Goal: Information Seeking & Learning: Compare options

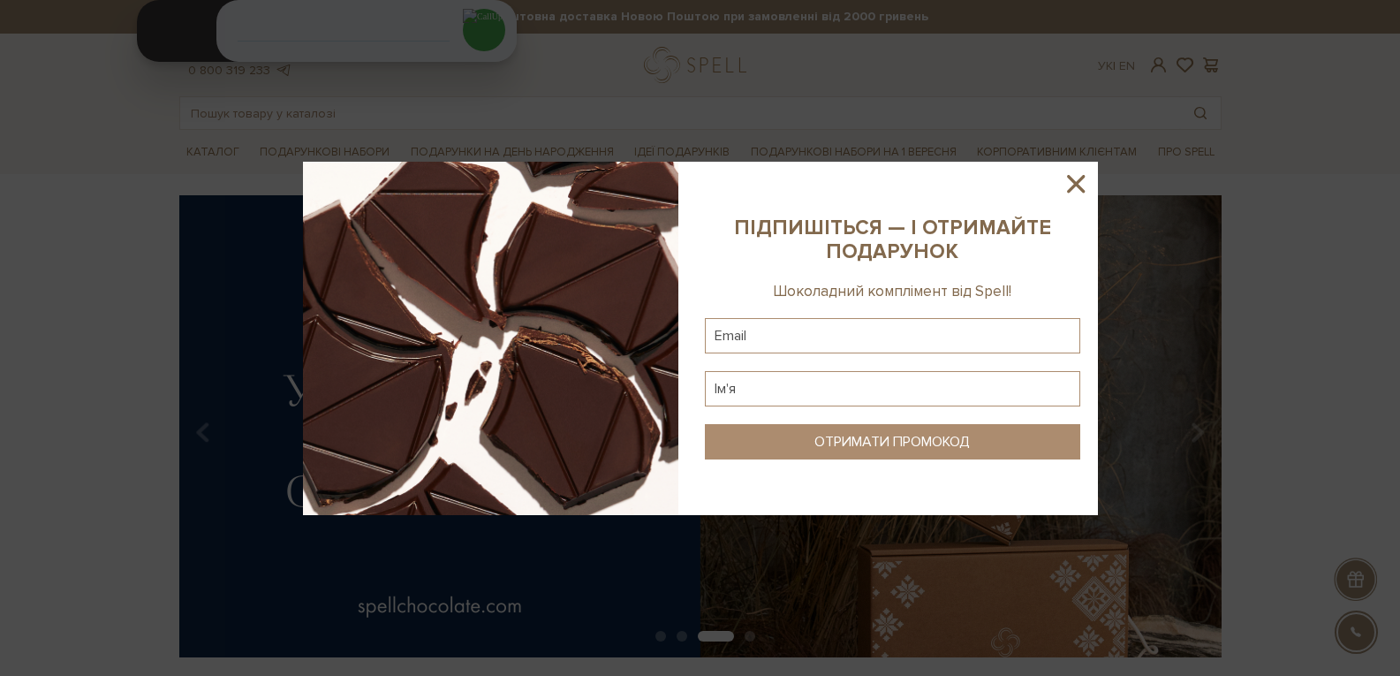
click at [1072, 182] on icon at bounding box center [1076, 184] width 30 height 30
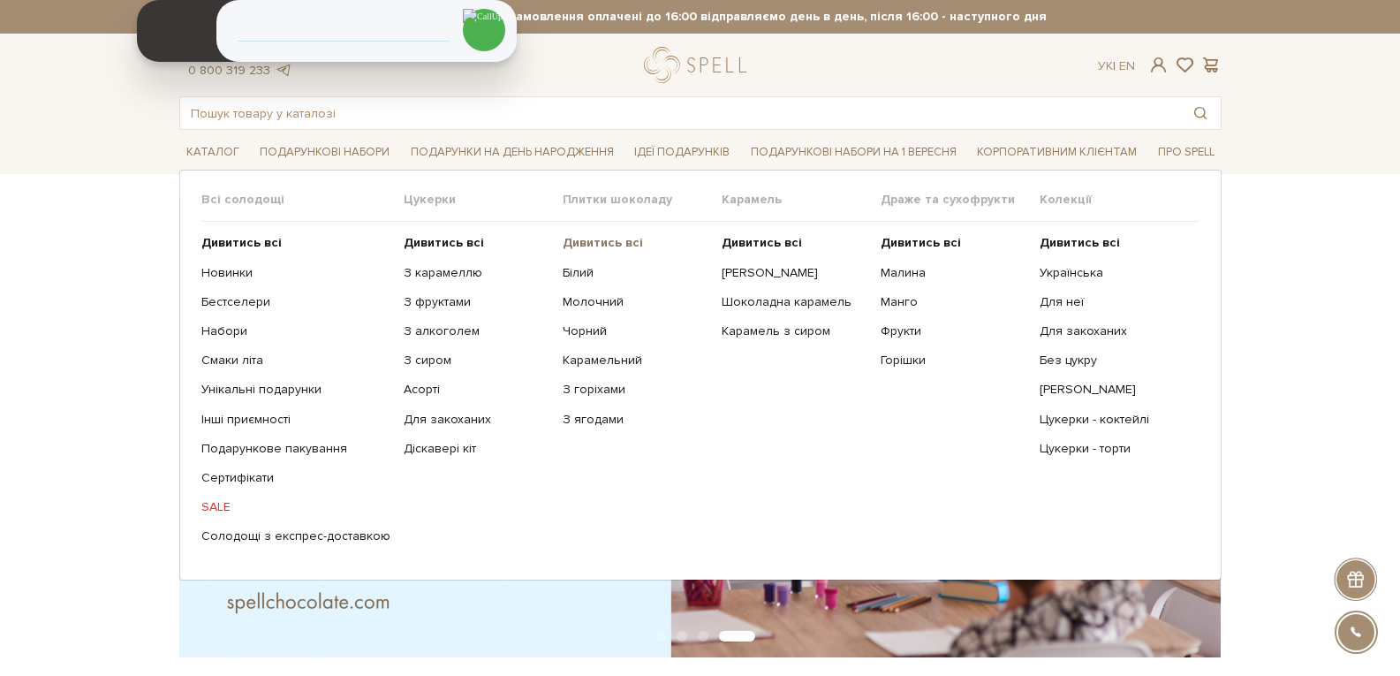
click at [572, 244] on b "Дивитись всі" at bounding box center [603, 242] width 80 height 15
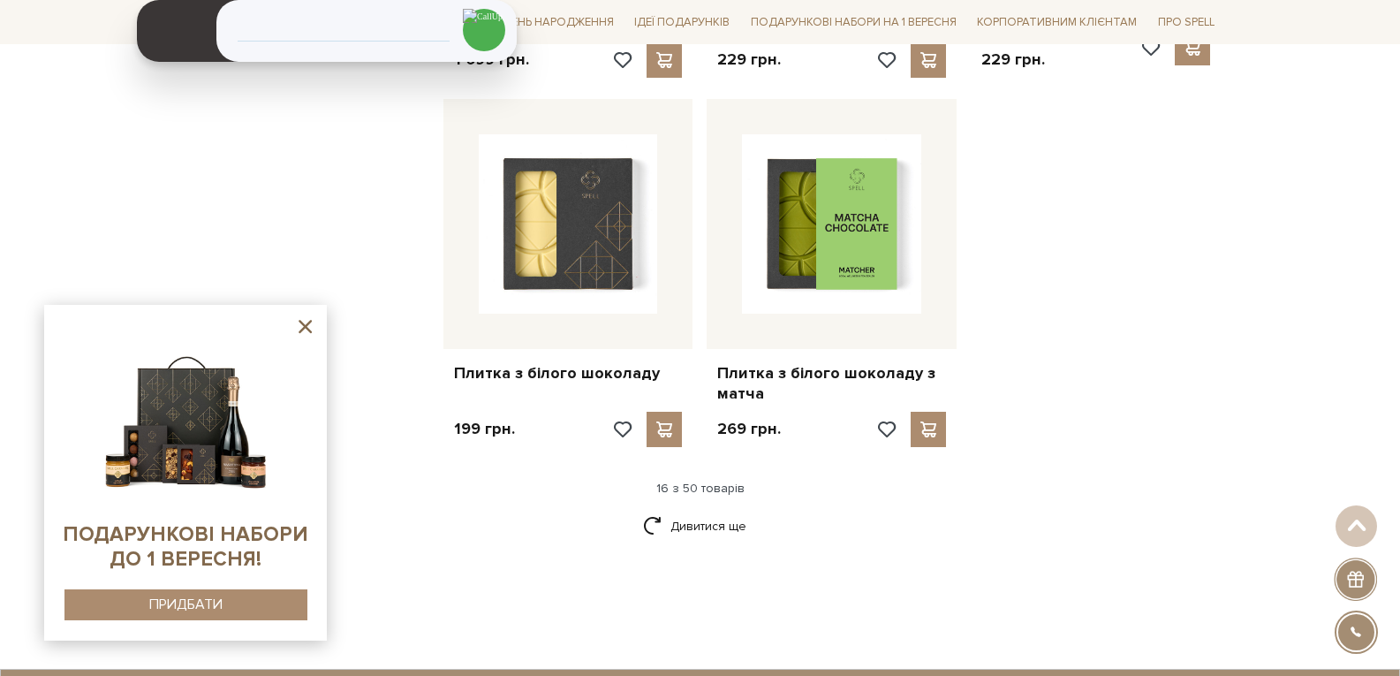
scroll to position [2385, 0]
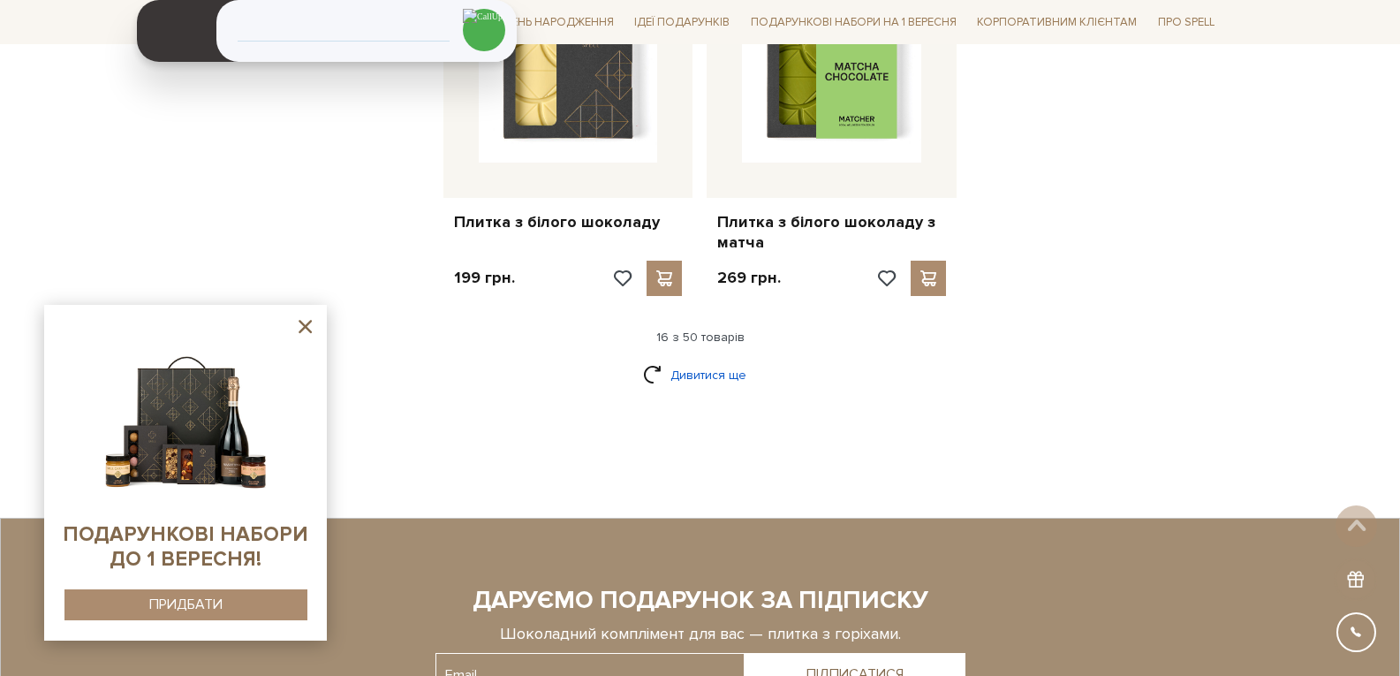
click at [706, 360] on link "Дивитися ще" at bounding box center [700, 375] width 115 height 31
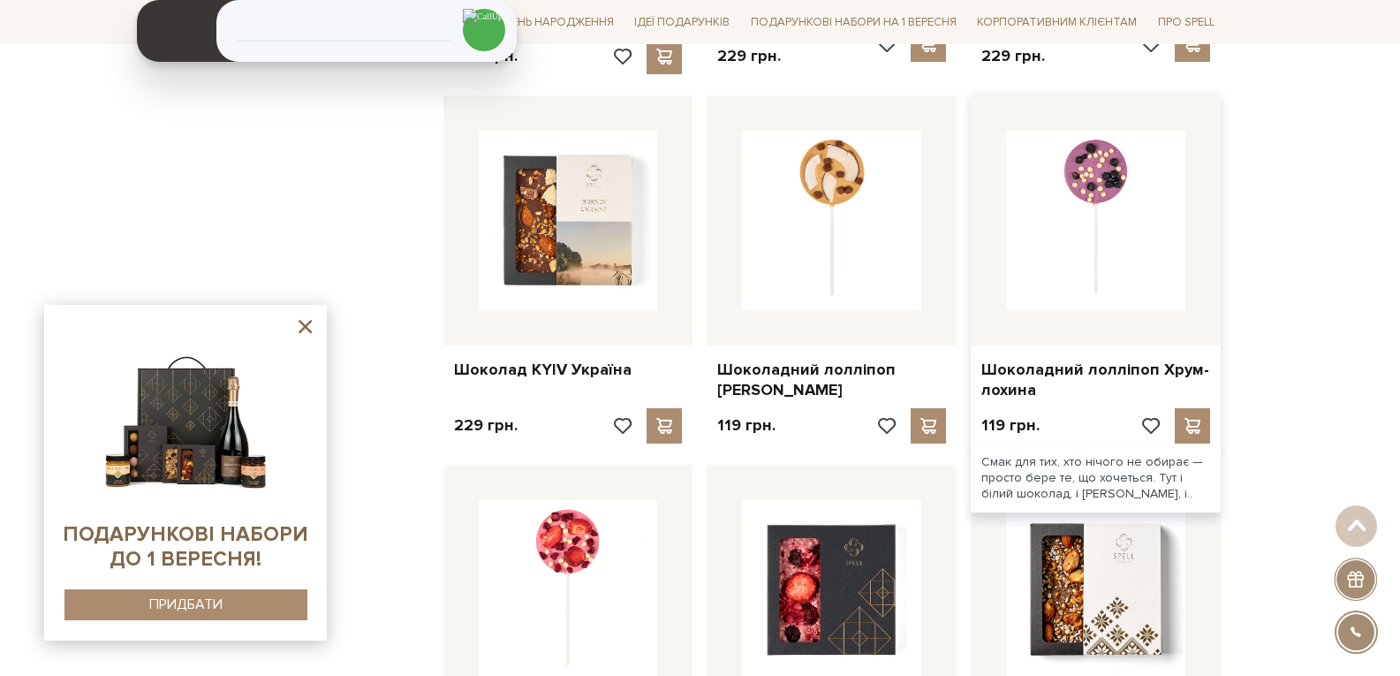
scroll to position [3799, 0]
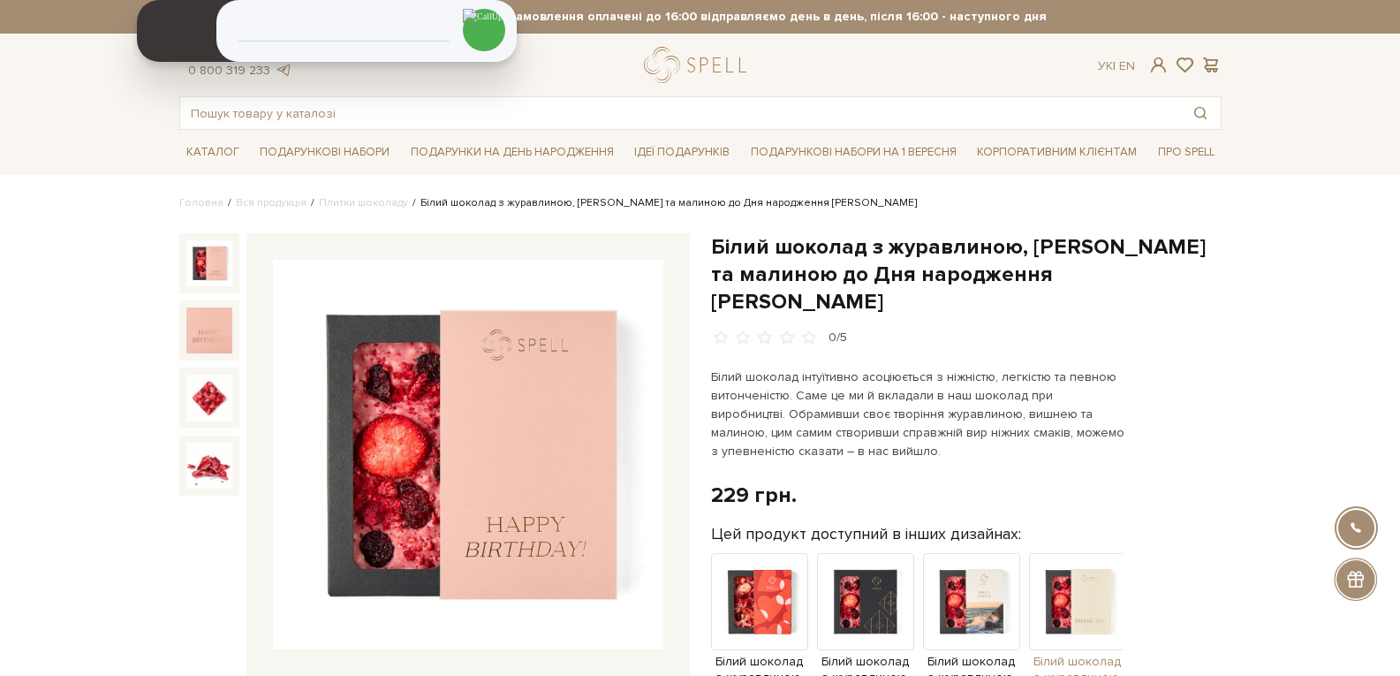
click at [1088, 565] on img at bounding box center [1077, 601] width 97 height 97
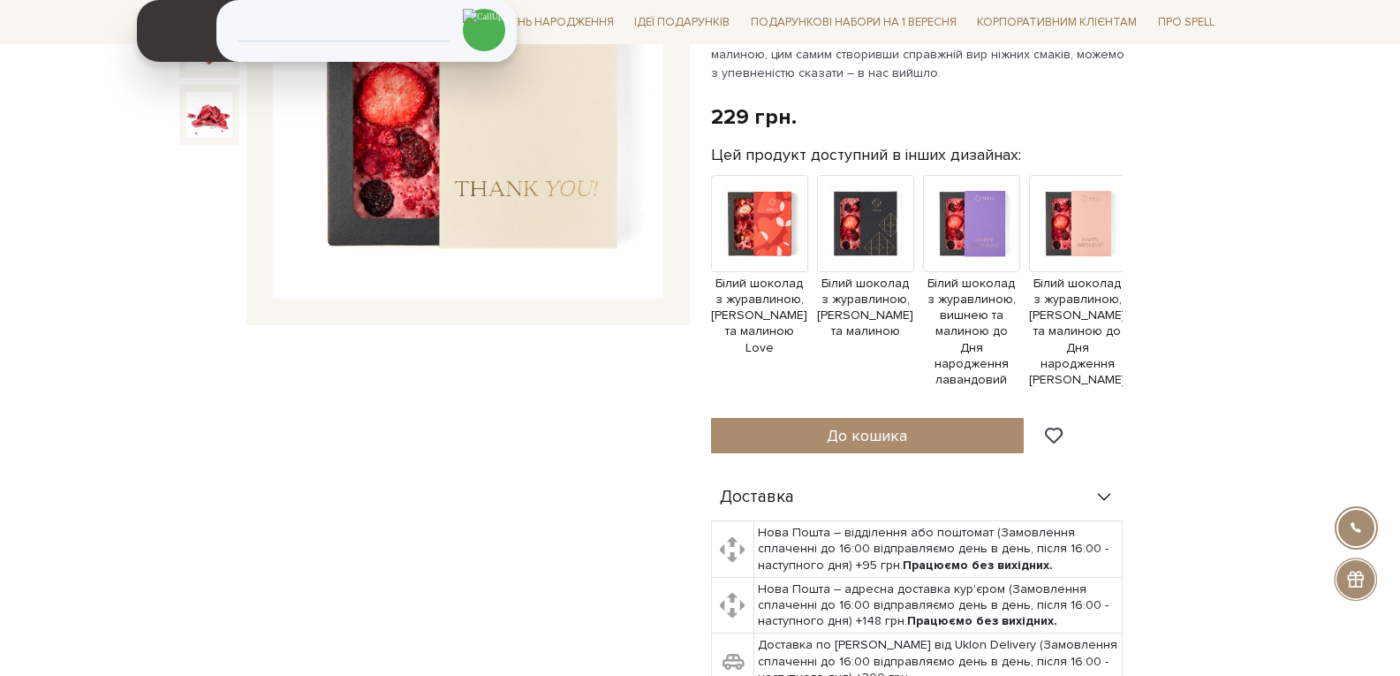
scroll to position [353, 0]
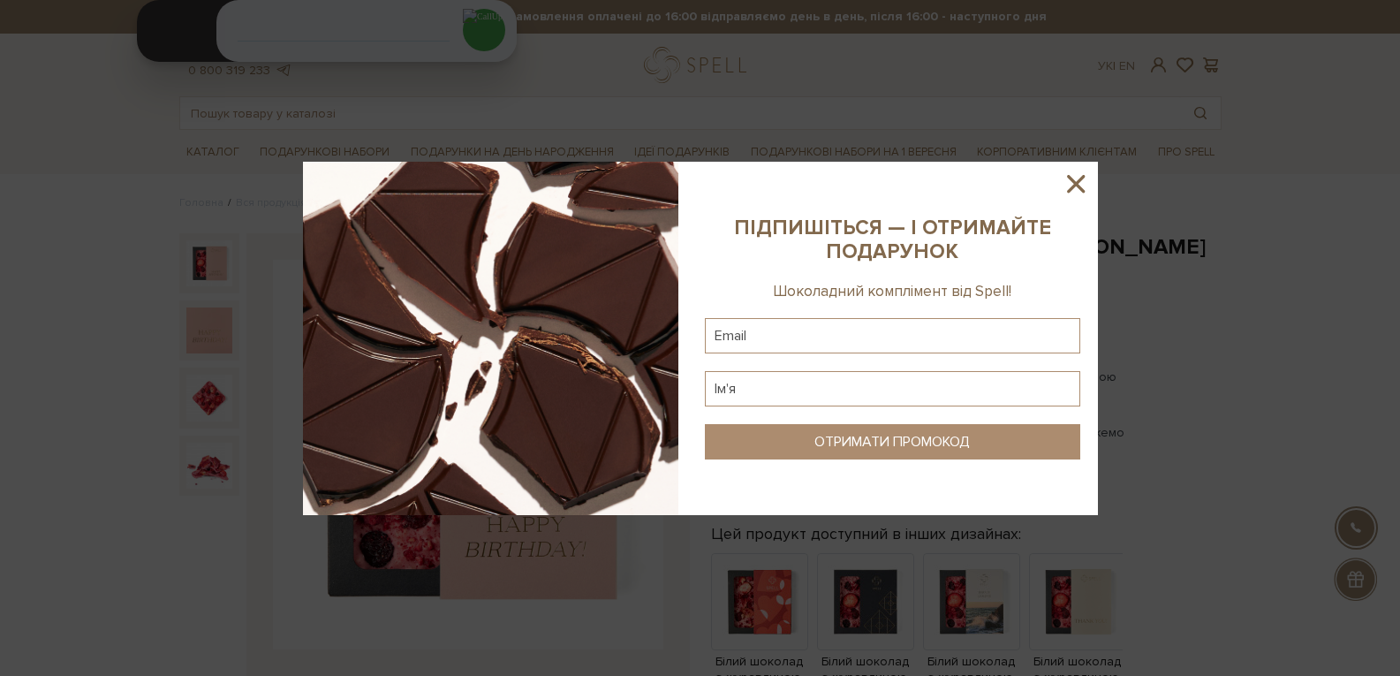
click at [1076, 175] on icon at bounding box center [1076, 184] width 30 height 30
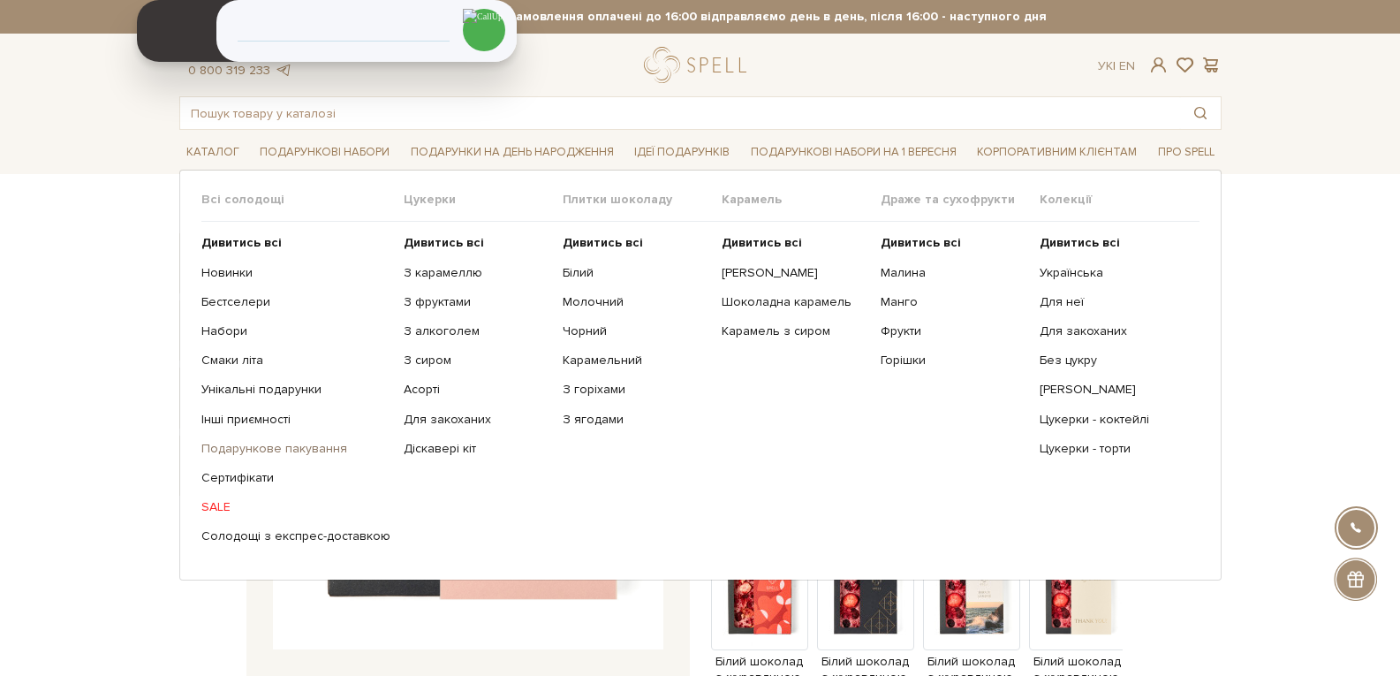
click at [260, 451] on link "Подарункове пакування" at bounding box center [295, 449] width 189 height 16
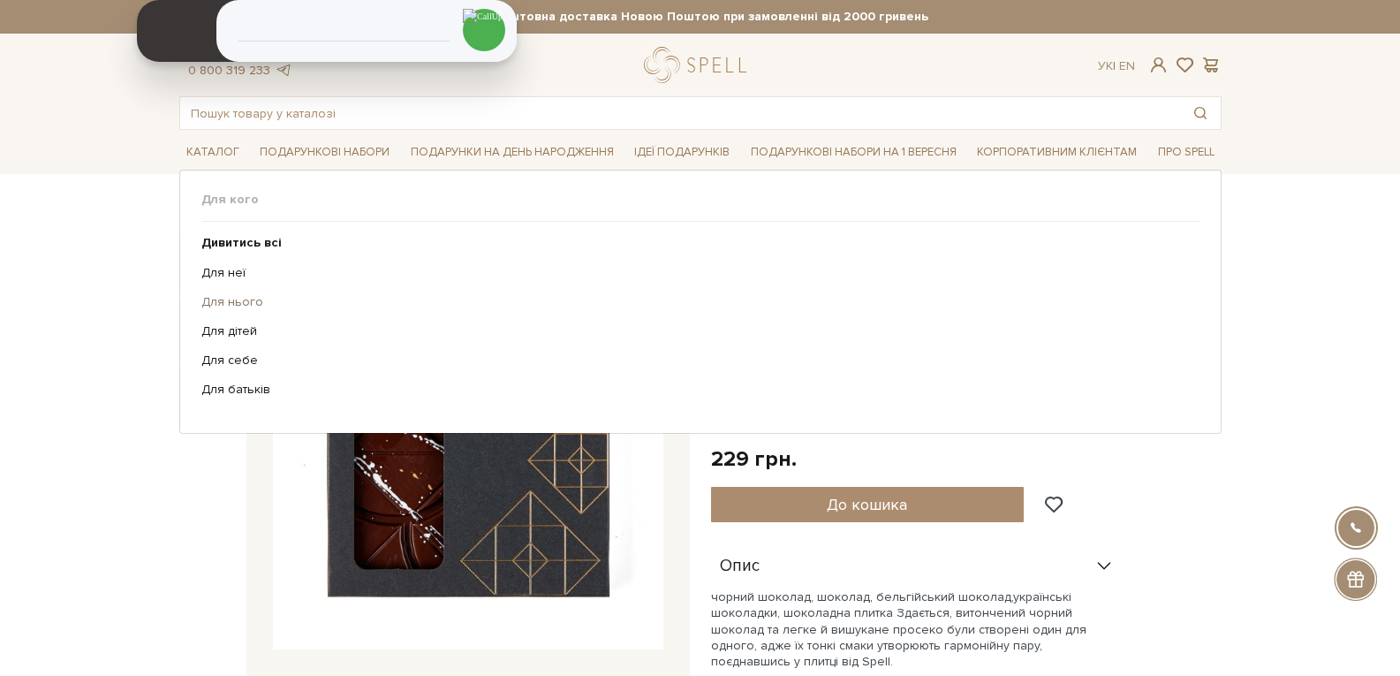
scroll to position [530, 0]
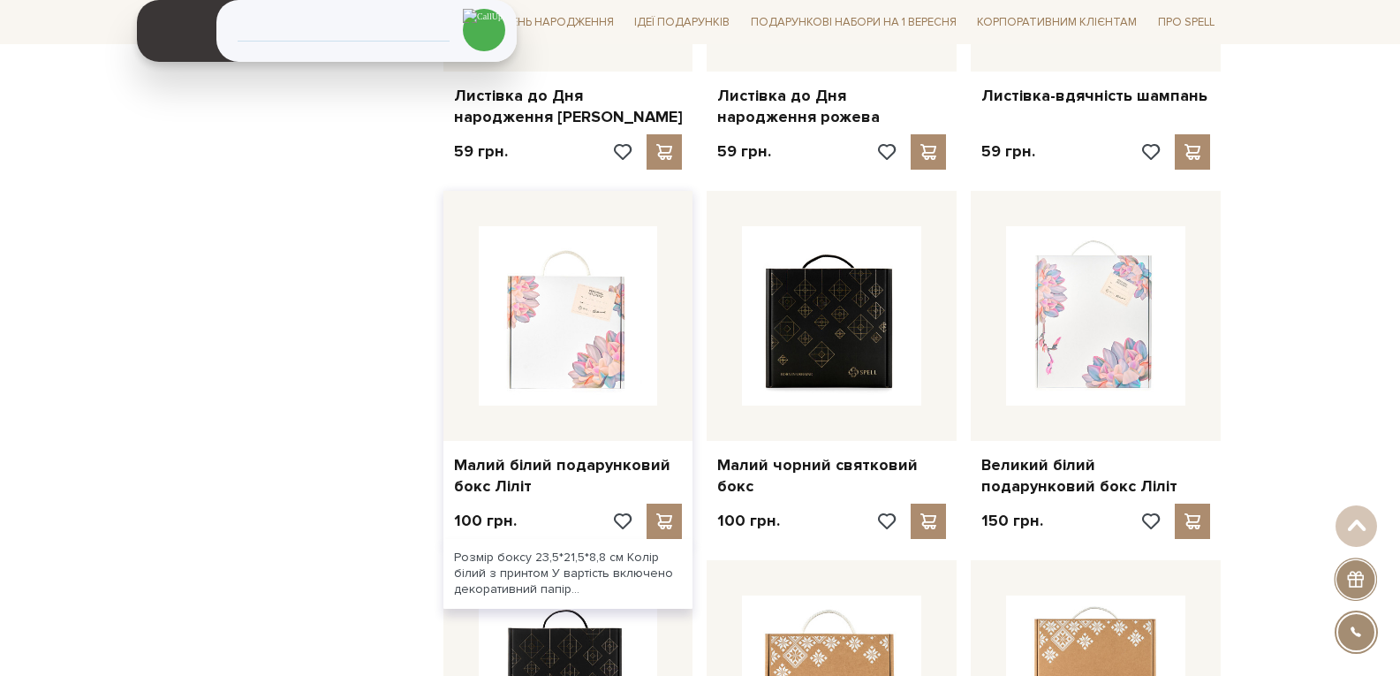
scroll to position [1237, 0]
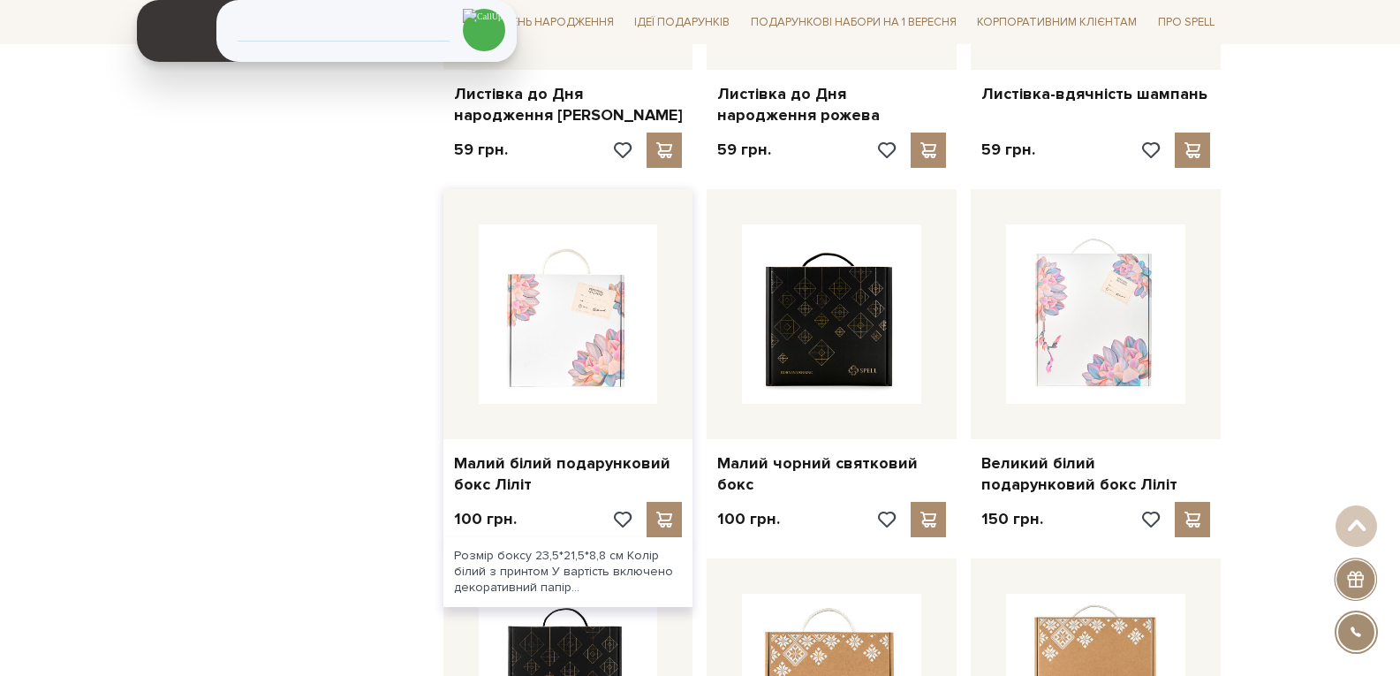
click at [546, 353] on img at bounding box center [568, 313] width 179 height 179
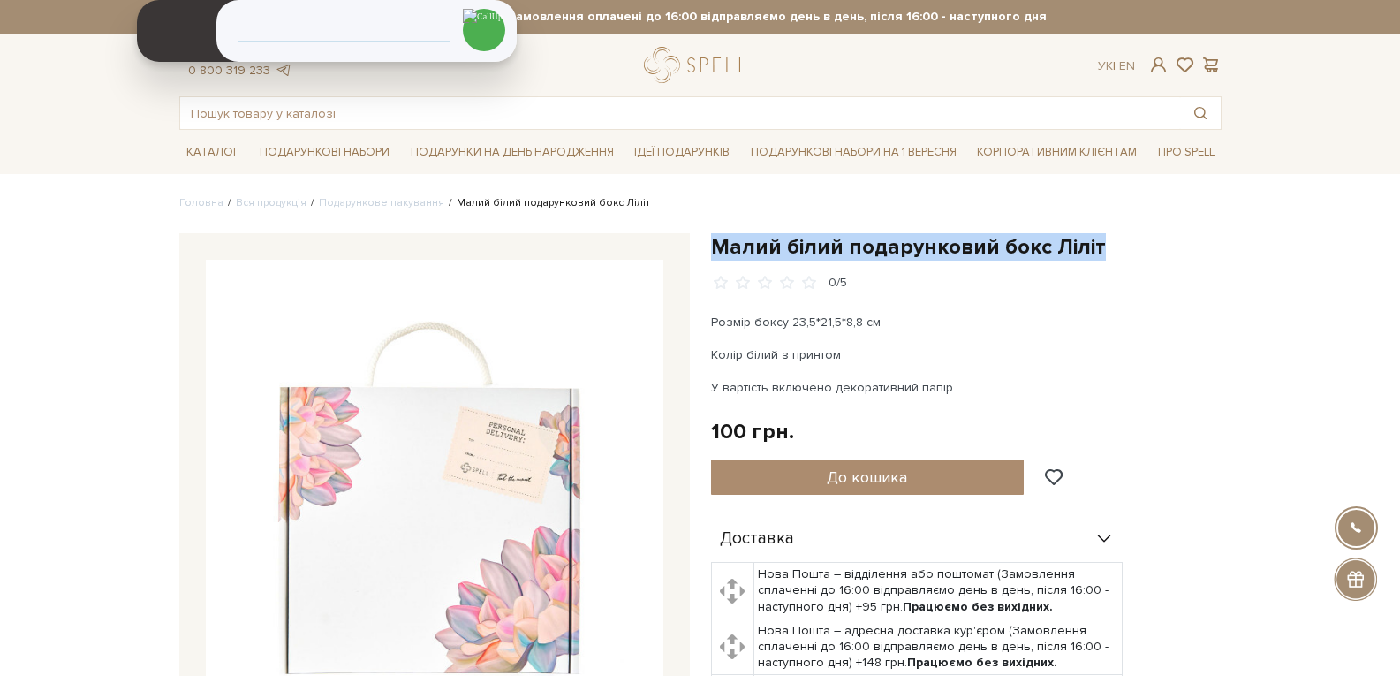
drag, startPoint x: 712, startPoint y: 245, endPoint x: 1092, endPoint y: 241, distance: 379.9
click at [1092, 241] on h1 "Малий білий подарунковий бокс Ліліт" at bounding box center [966, 246] width 511 height 27
copy h1 "Малий білий подарунковий бокс Ліліт"
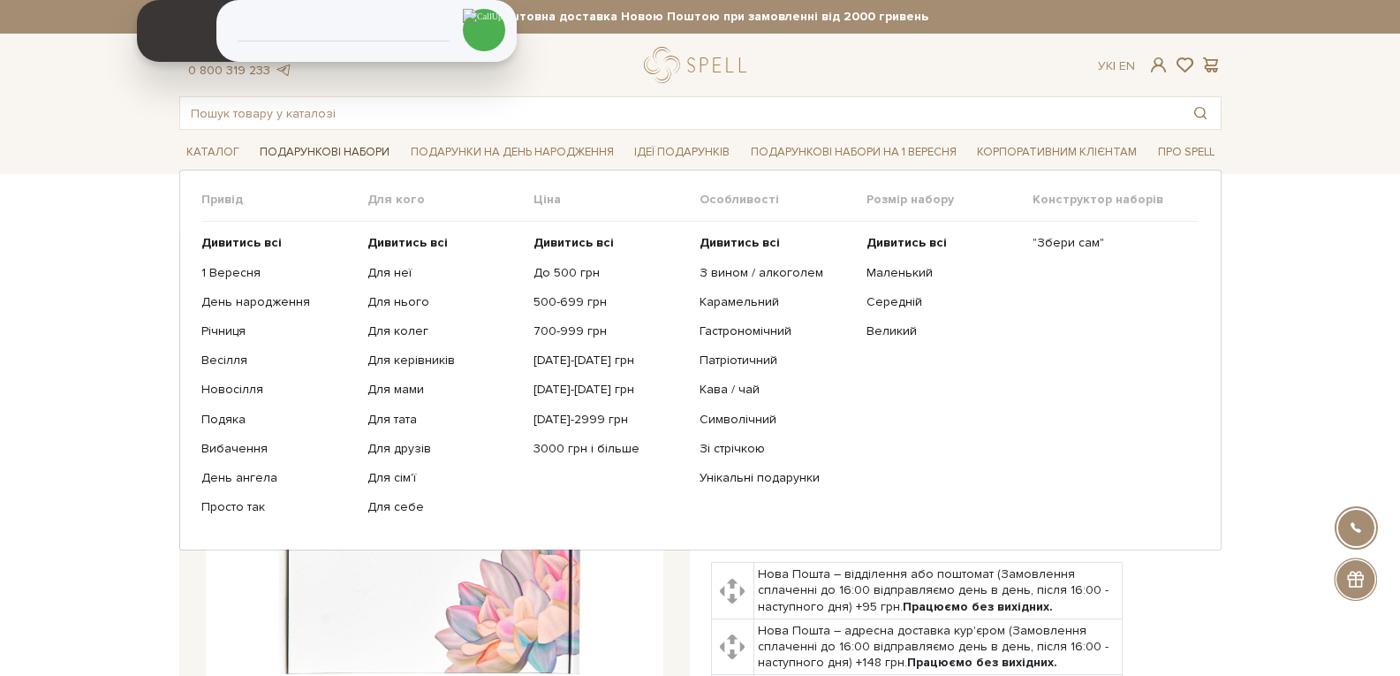
click at [311, 151] on link "Подарункові набори" at bounding box center [325, 152] width 144 height 27
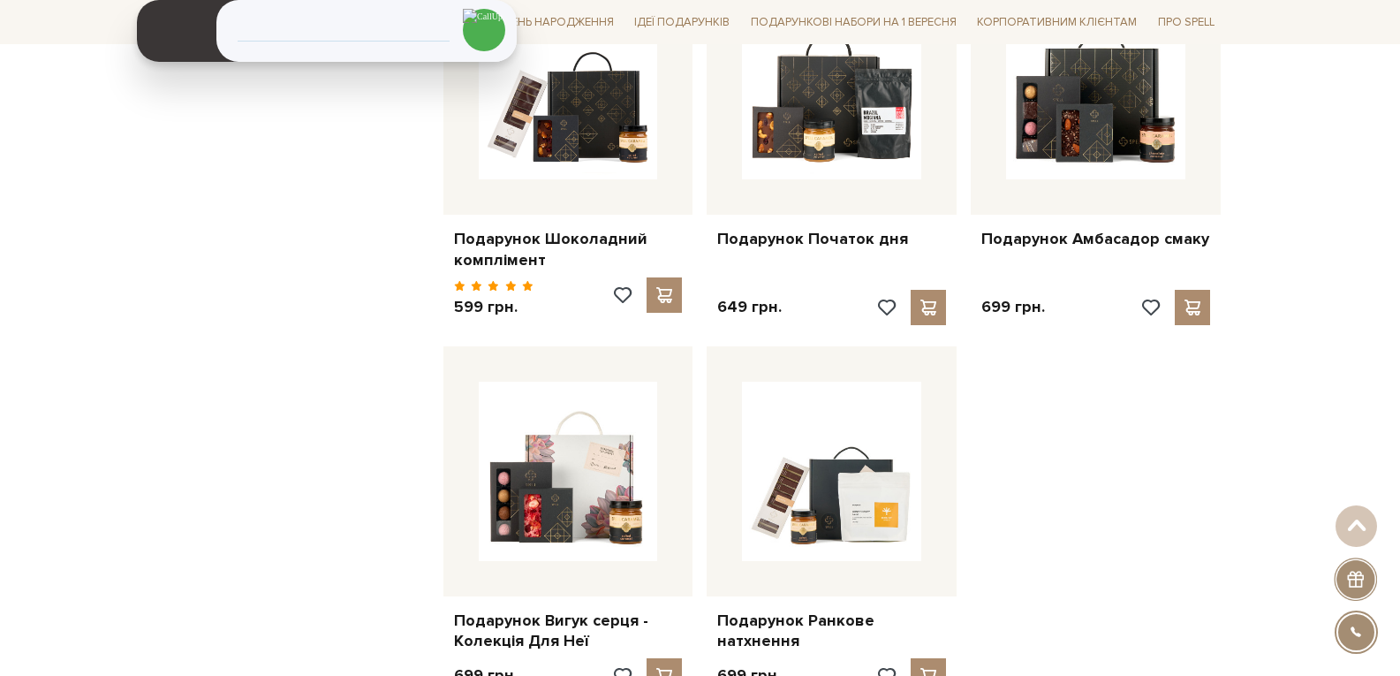
scroll to position [2120, 0]
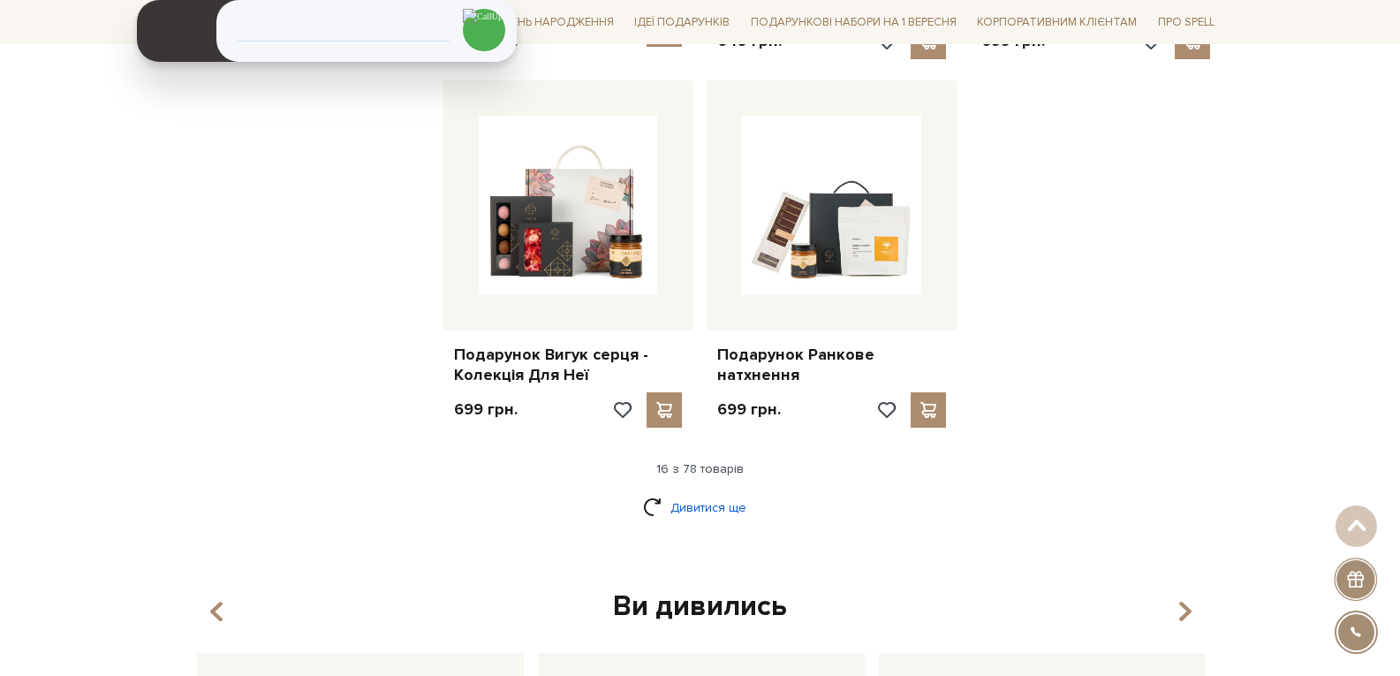
click at [692, 495] on link "Дивитися ще" at bounding box center [700, 507] width 115 height 31
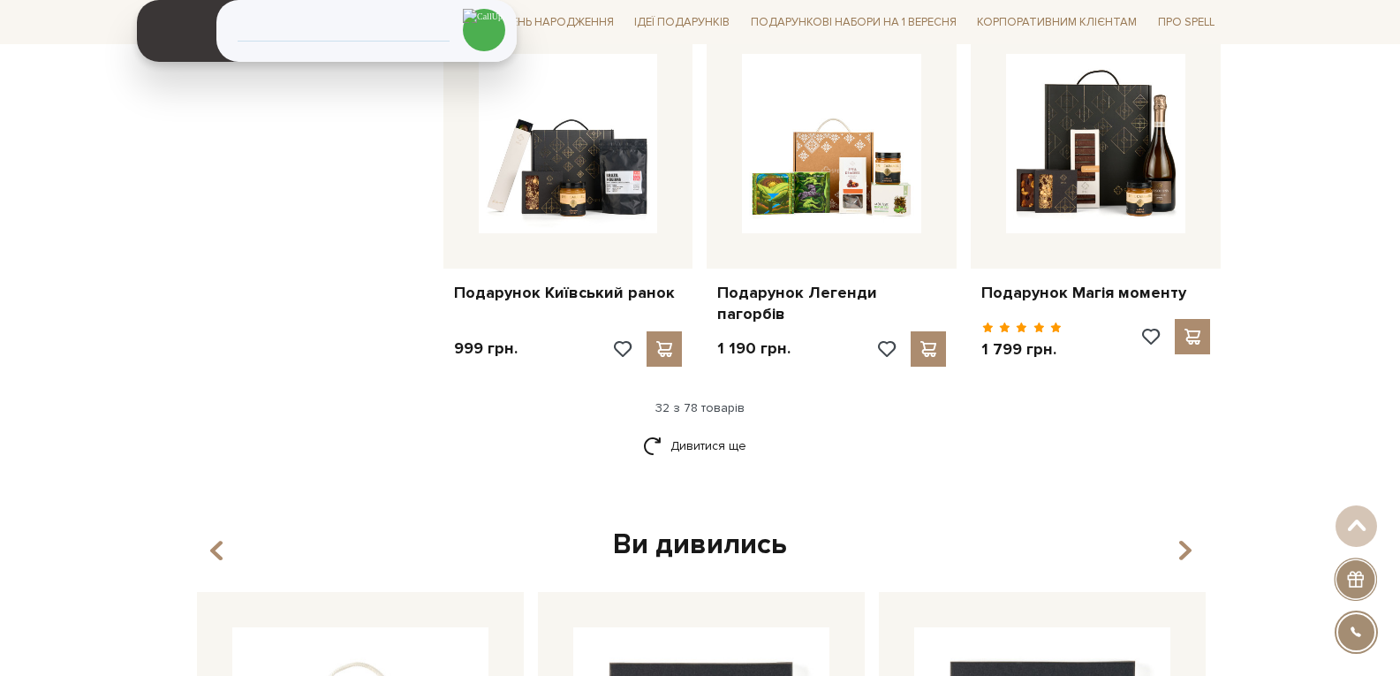
scroll to position [4064, 0]
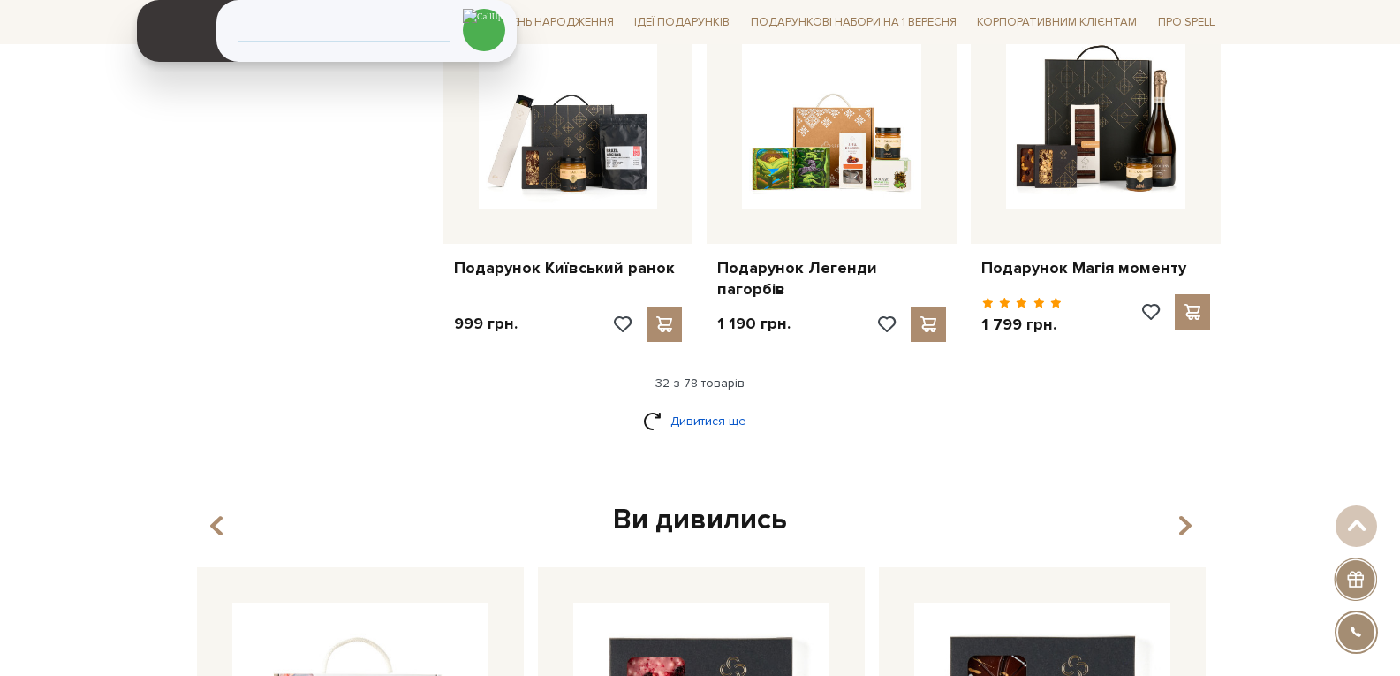
drag, startPoint x: 694, startPoint y: 400, endPoint x: 703, endPoint y: 404, distance: 9.5
click at [694, 406] on link "Дивитися ще" at bounding box center [700, 421] width 115 height 31
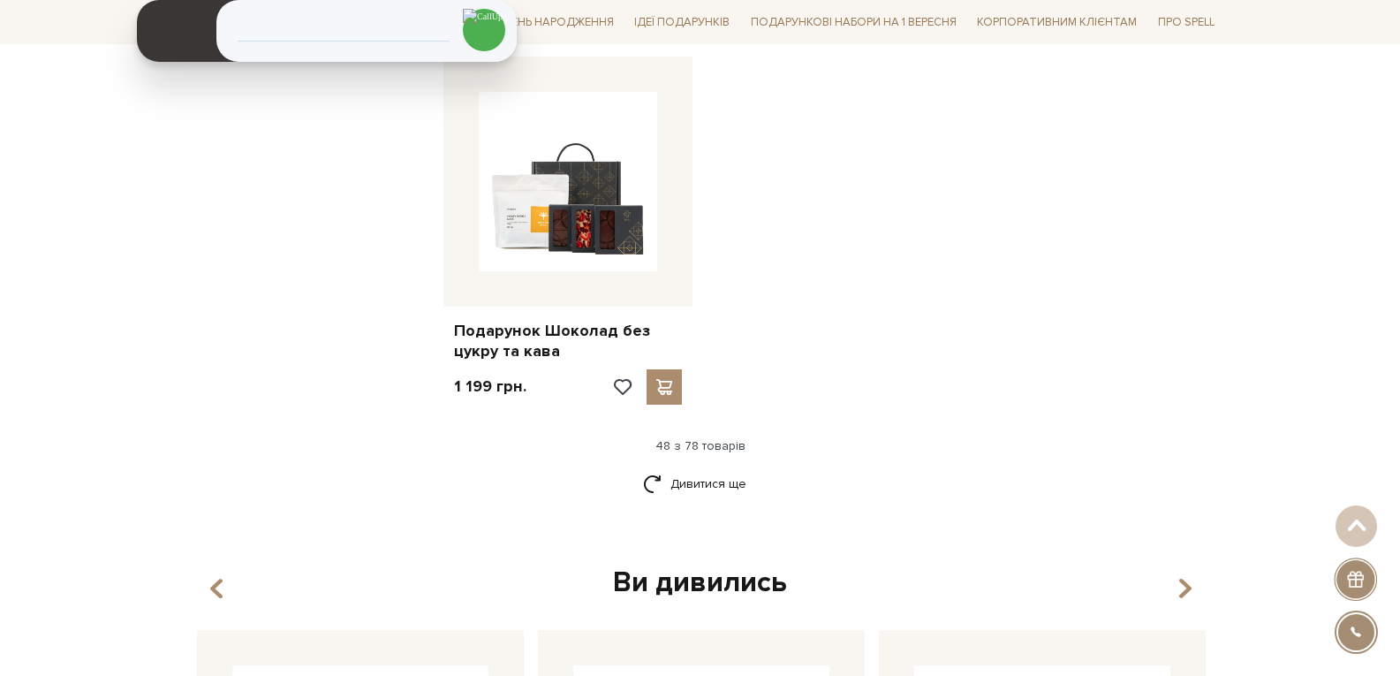
scroll to position [6273, 0]
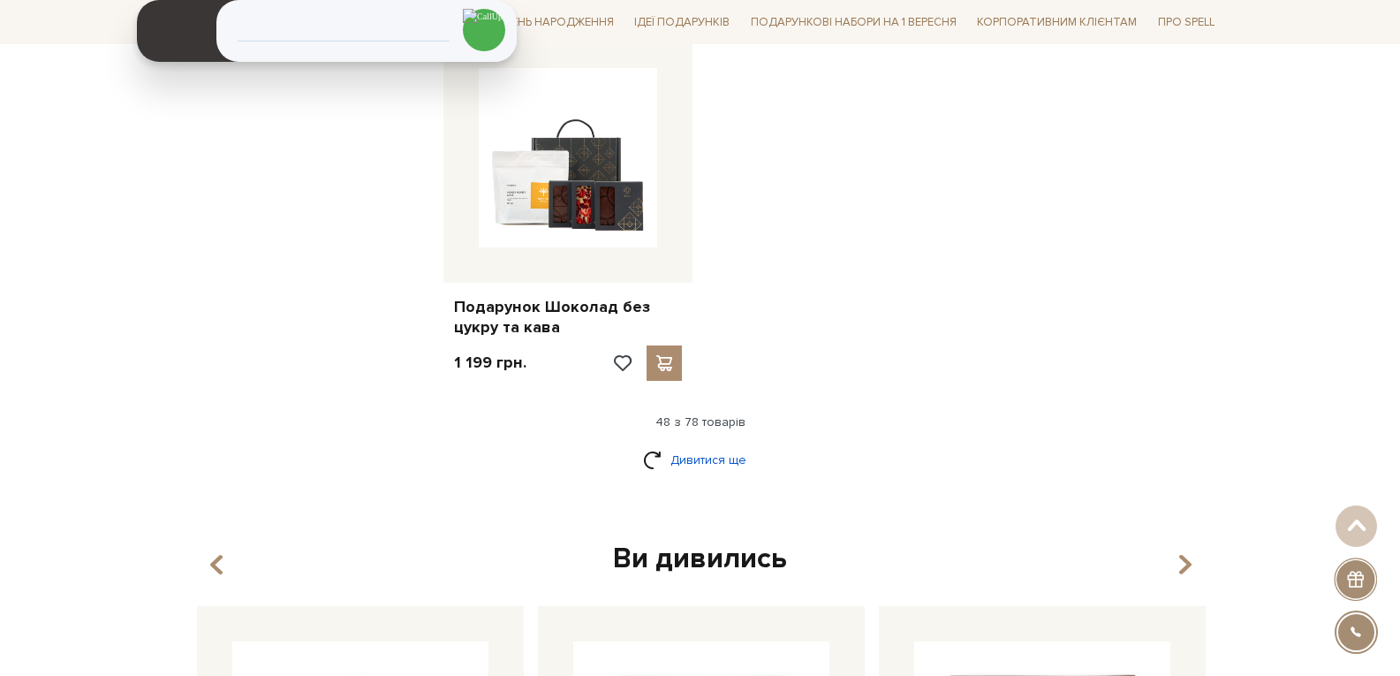
click at [715, 450] on link "Дивитися ще" at bounding box center [700, 459] width 115 height 31
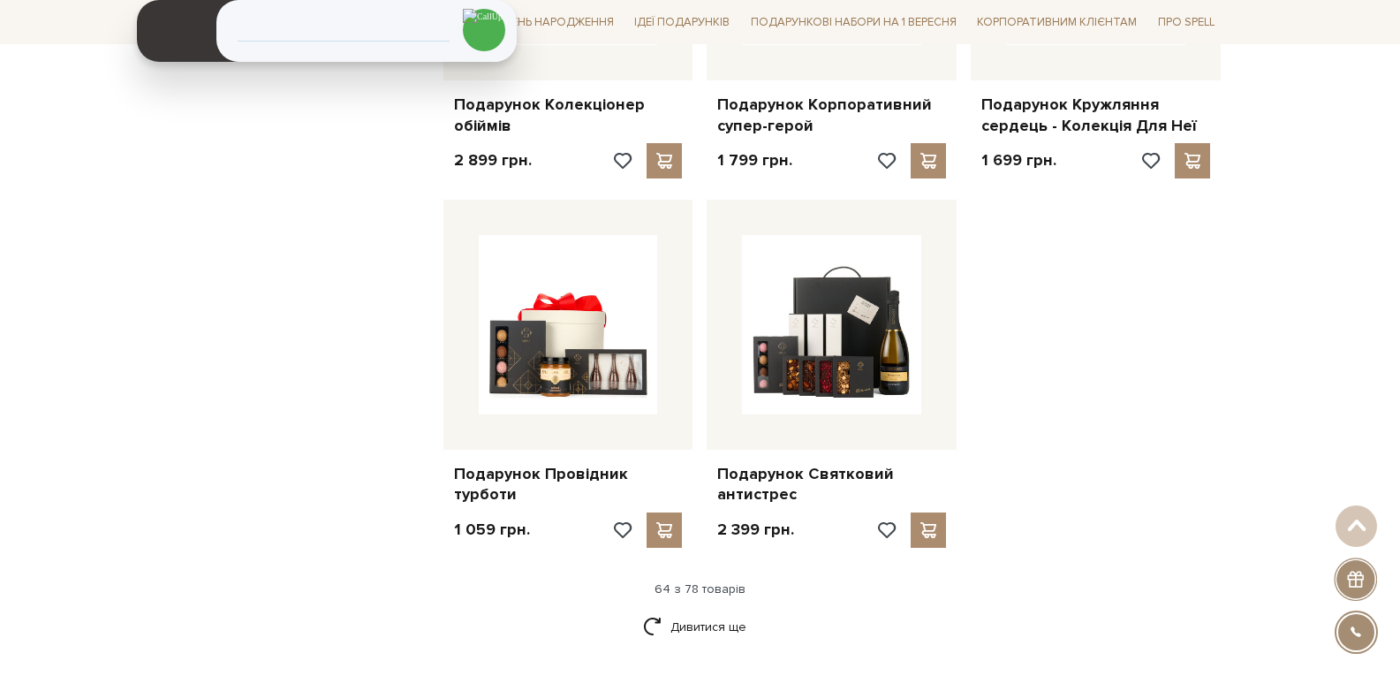
scroll to position [8217, 0]
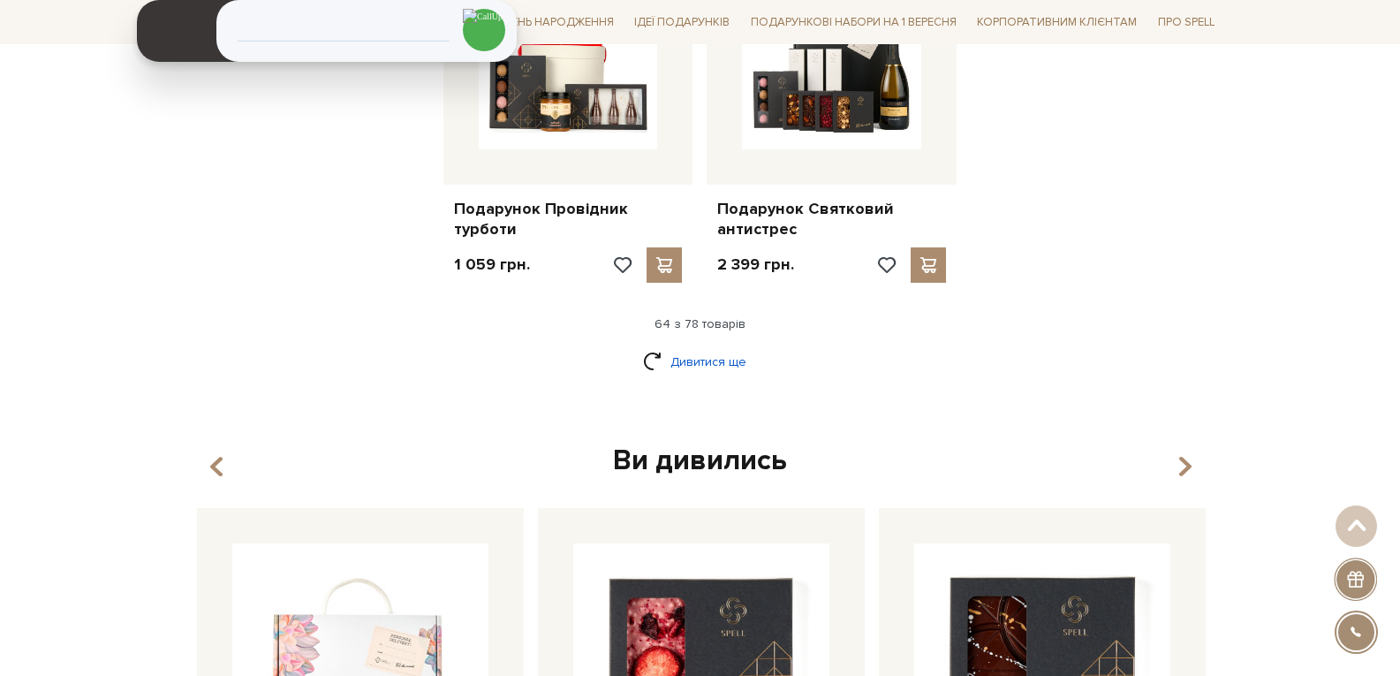
click at [712, 346] on link "Дивитися ще" at bounding box center [700, 361] width 115 height 31
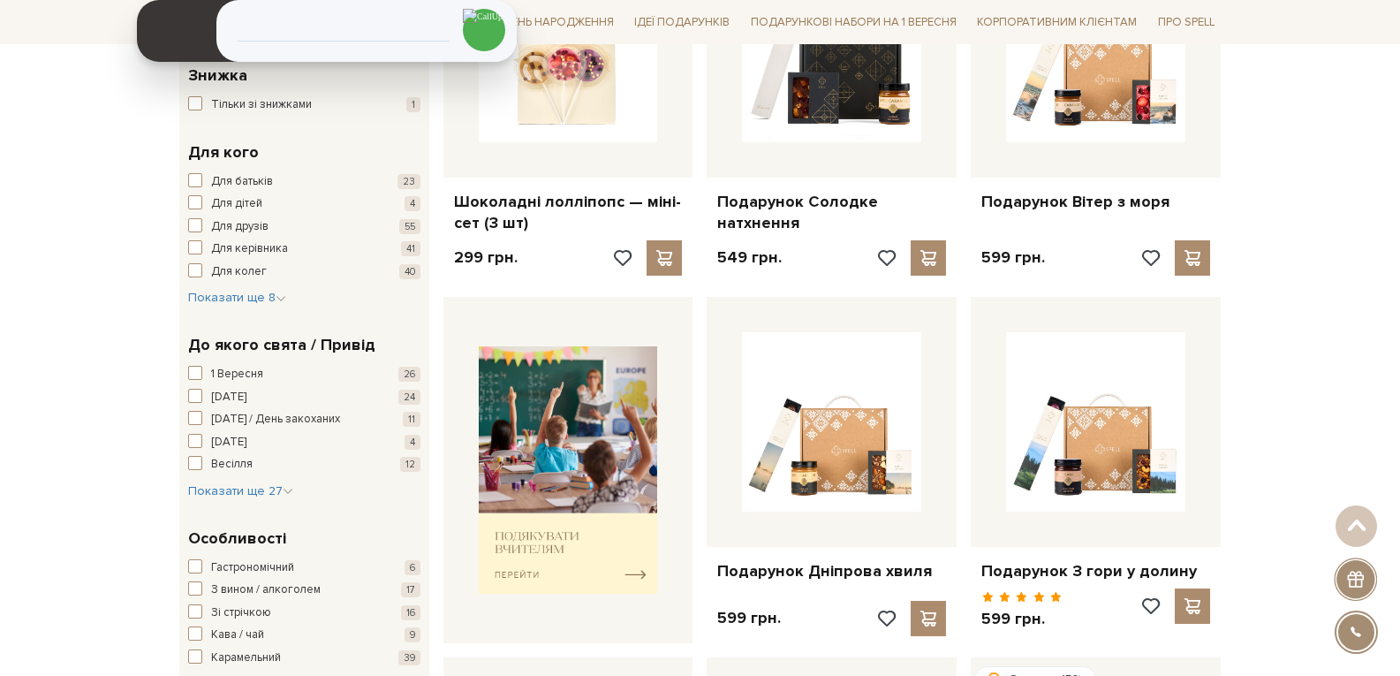
scroll to position [0, 0]
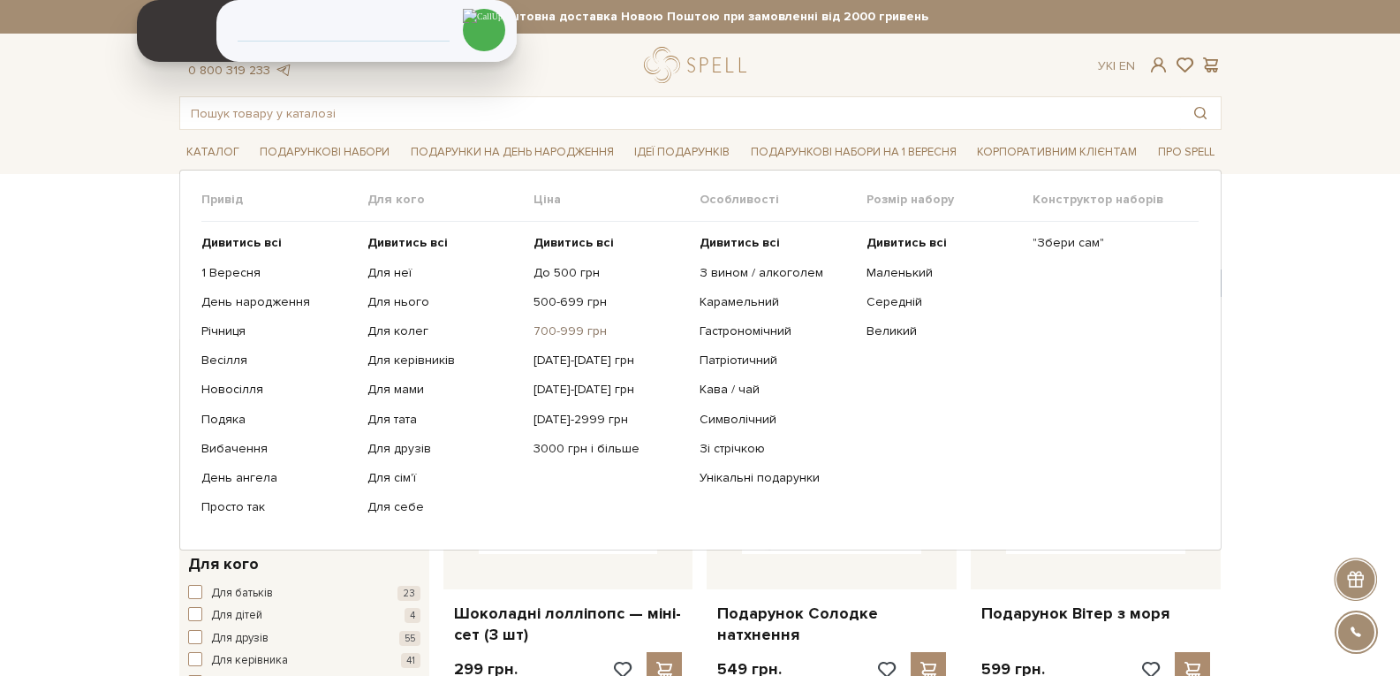
drag, startPoint x: 548, startPoint y: 326, endPoint x: 608, endPoint y: 335, distance: 60.7
click at [548, 326] on link "700-999 грн" at bounding box center [610, 331] width 153 height 16
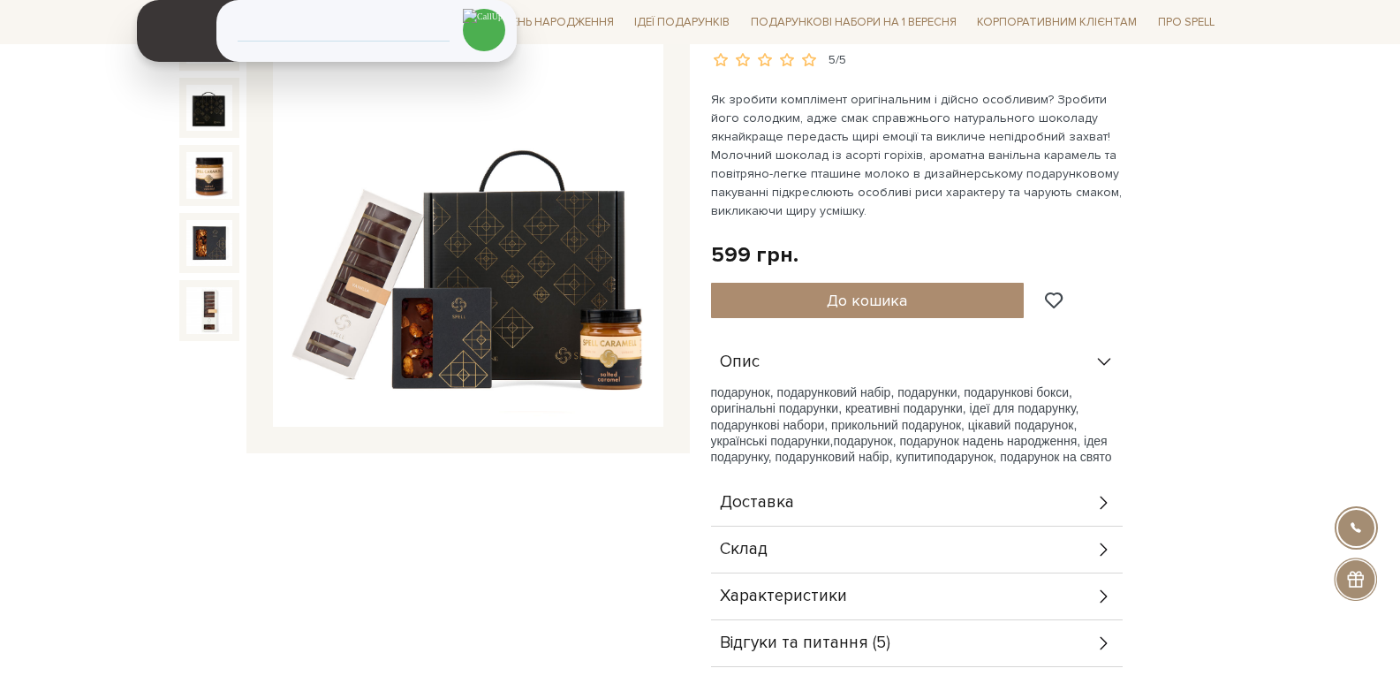
scroll to position [530, 0]
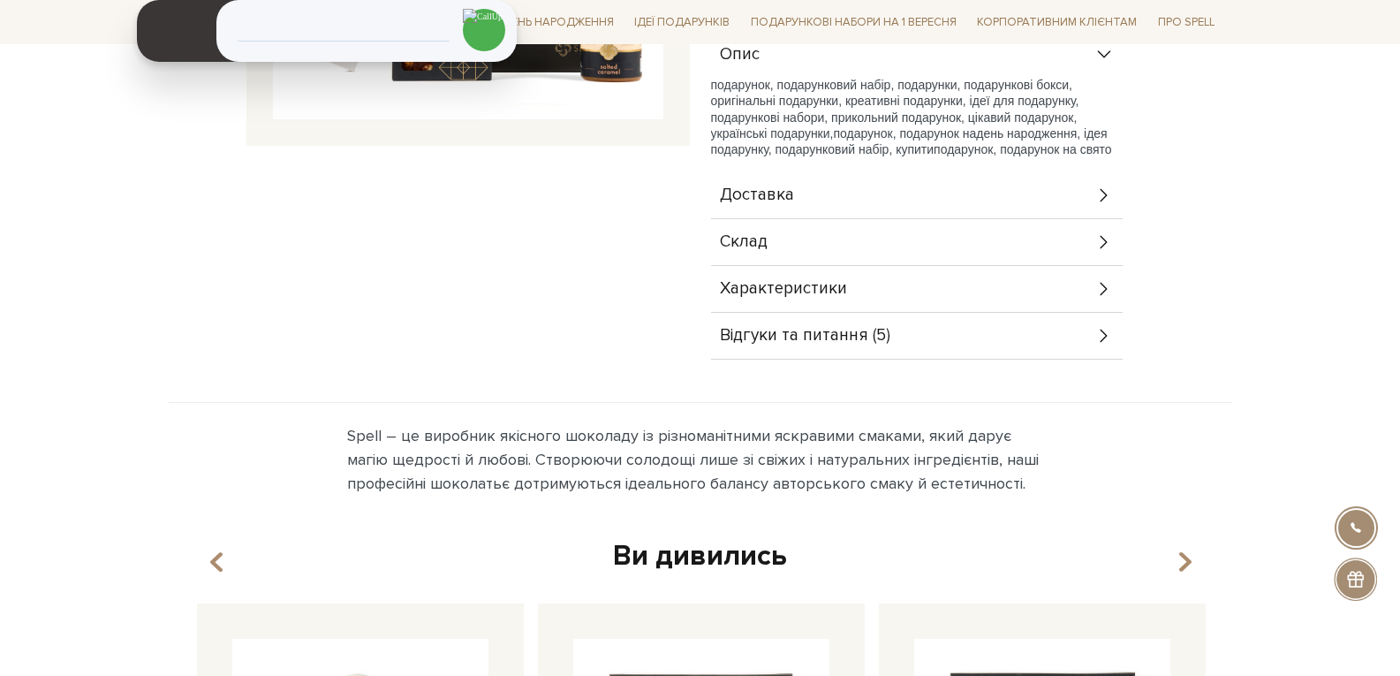
click at [785, 239] on div "Склад" at bounding box center [917, 242] width 412 height 46
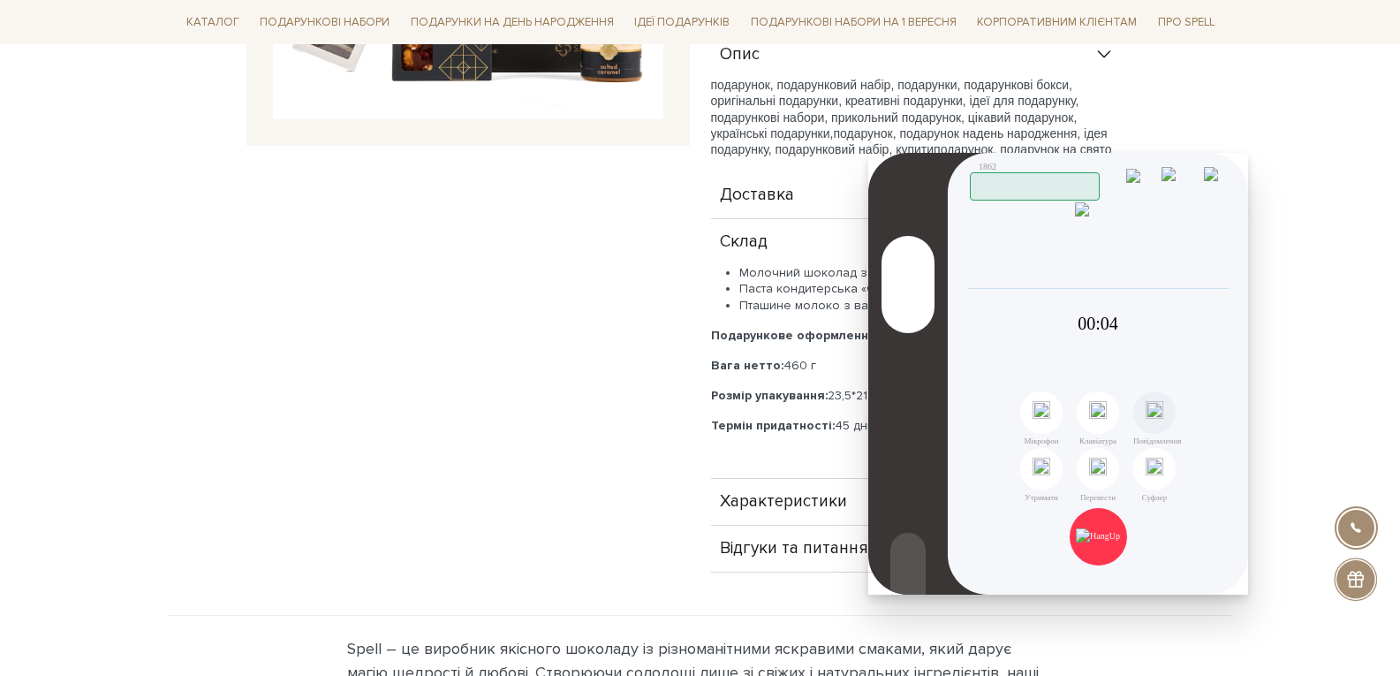
scroll to position [0, 0]
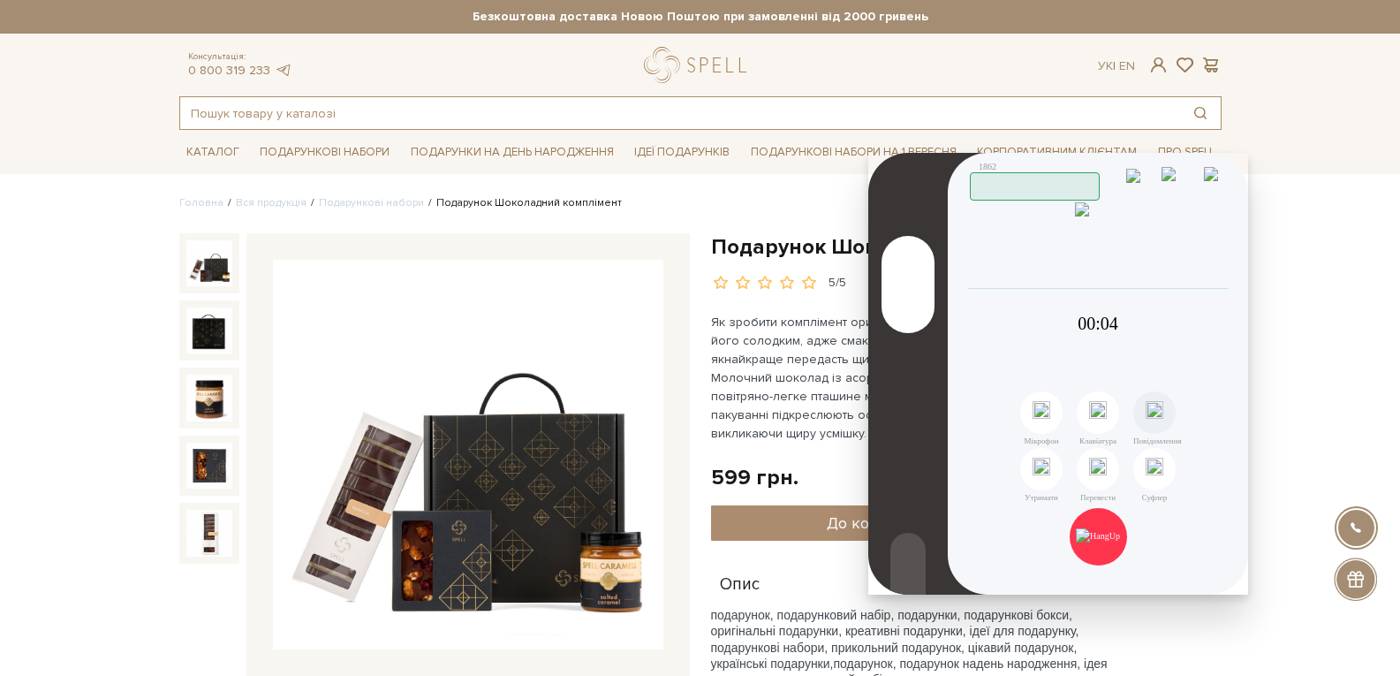
click at [327, 117] on input "text" at bounding box center [680, 113] width 1000 height 32
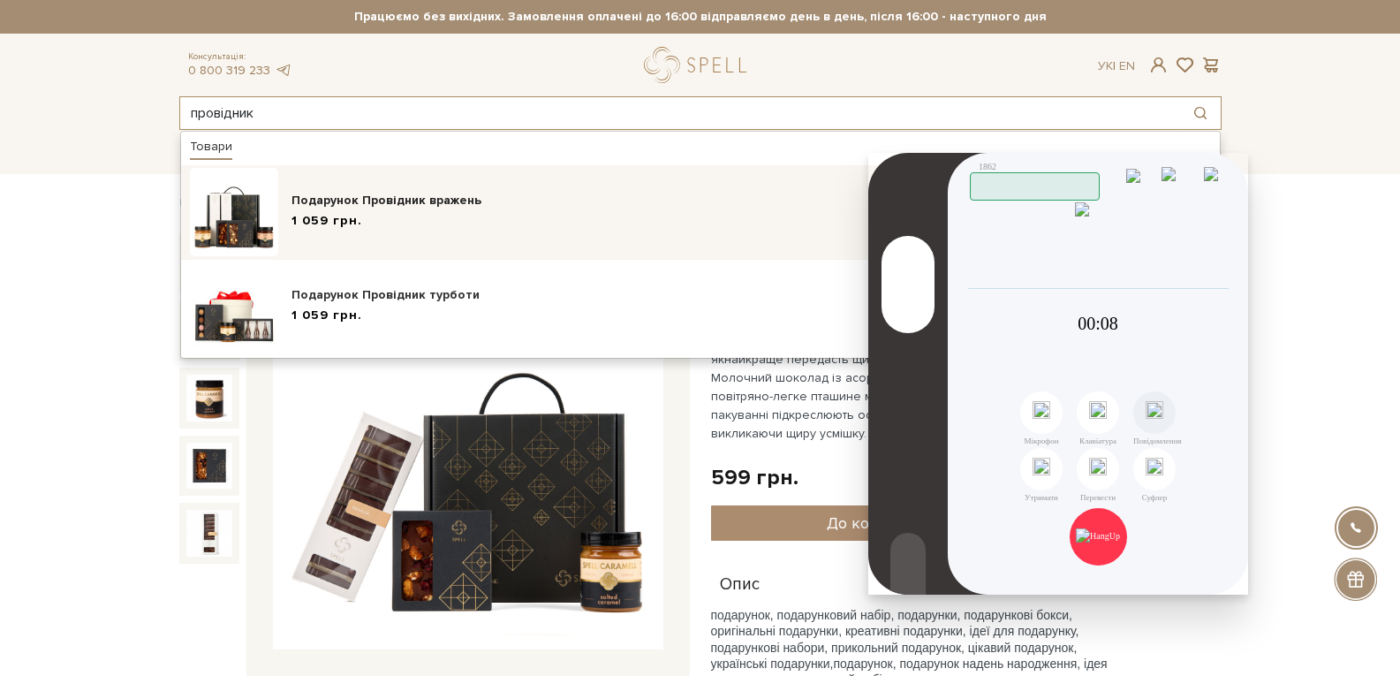
type input "провідник"
click at [366, 199] on div "Подарунок Провідник вражень" at bounding box center [705, 201] width 826 height 18
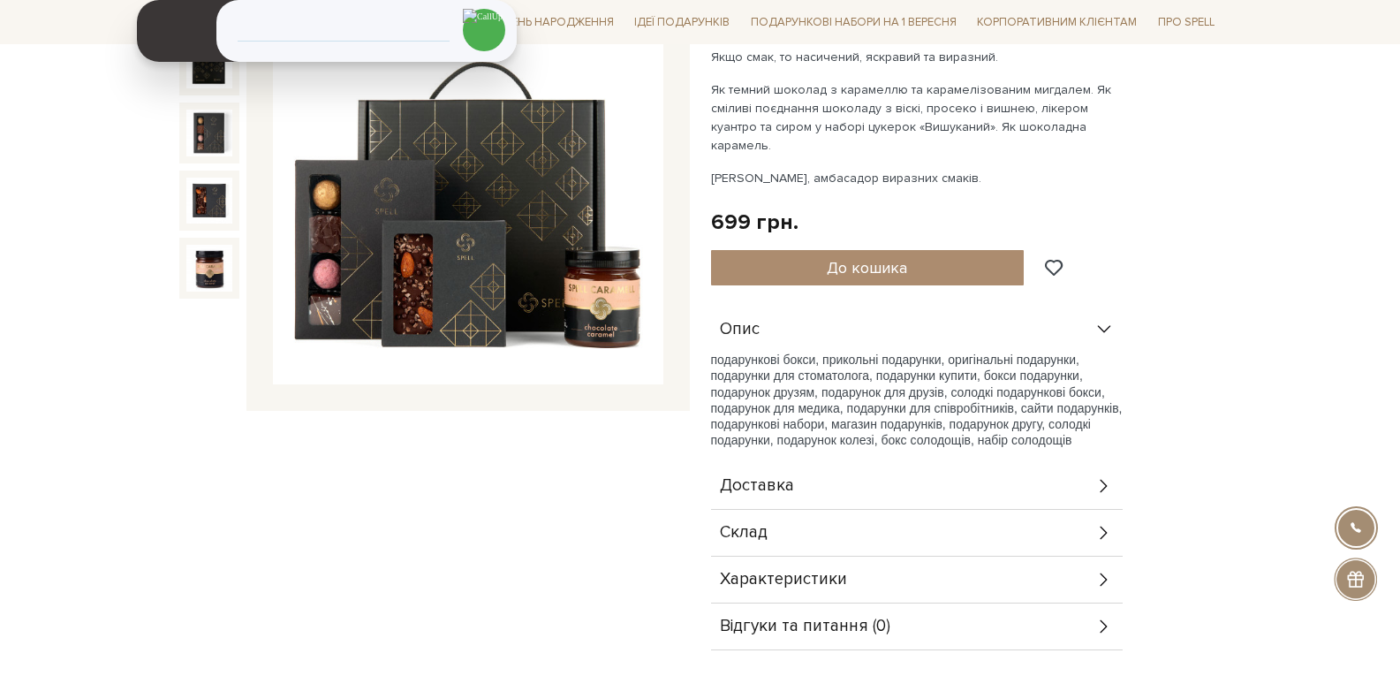
scroll to position [353, 0]
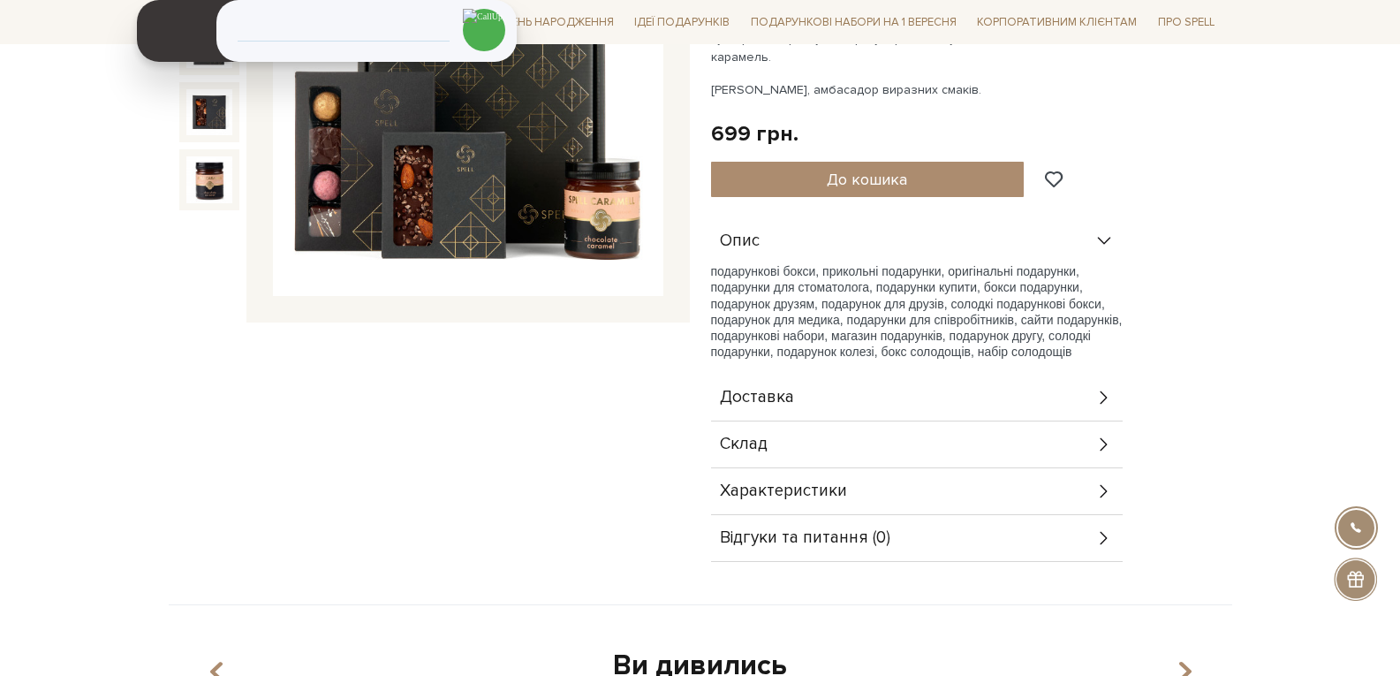
click at [803, 421] on div "Склад" at bounding box center [917, 444] width 412 height 46
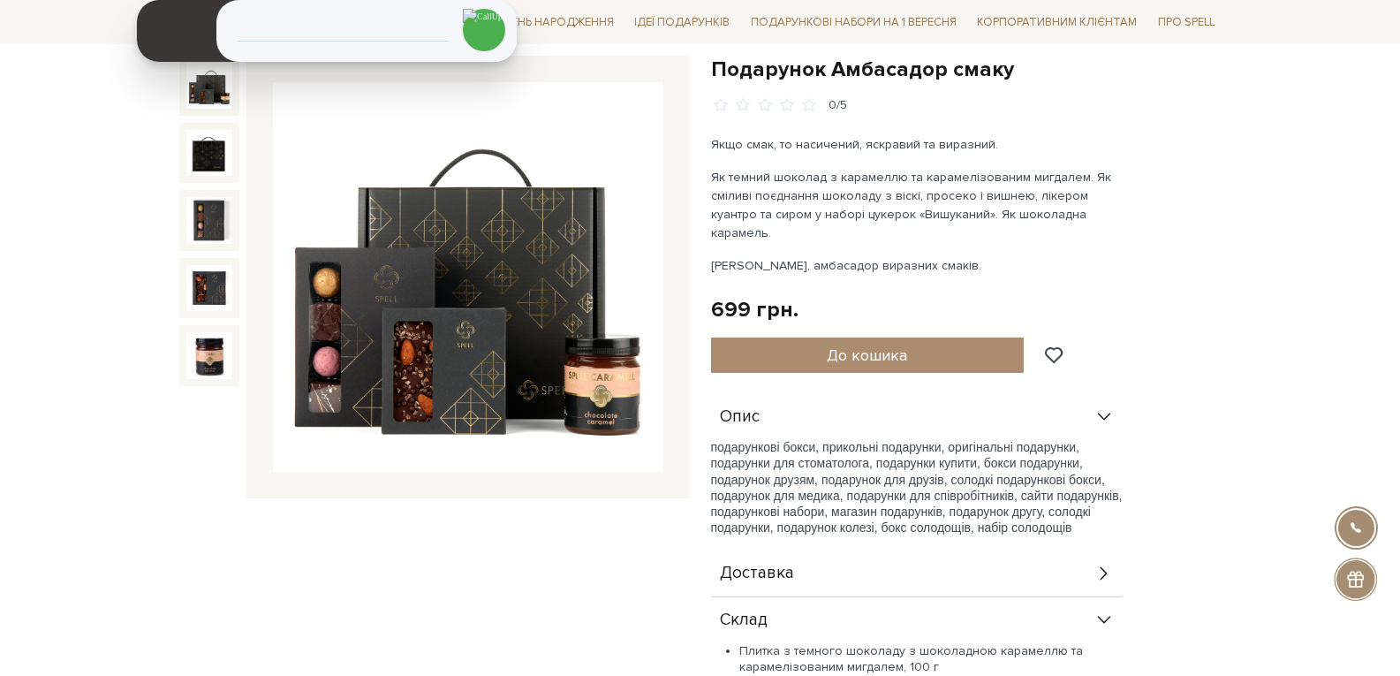
scroll to position [177, 0]
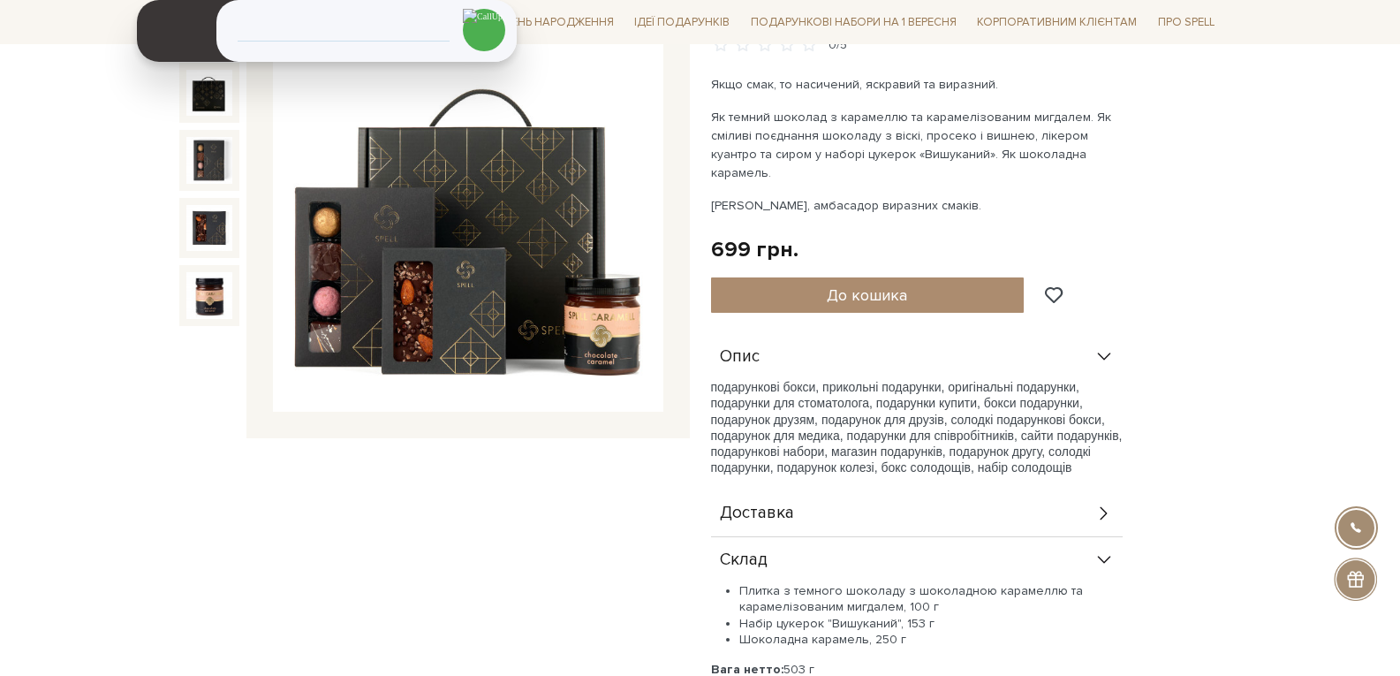
scroll to position [442, 0]
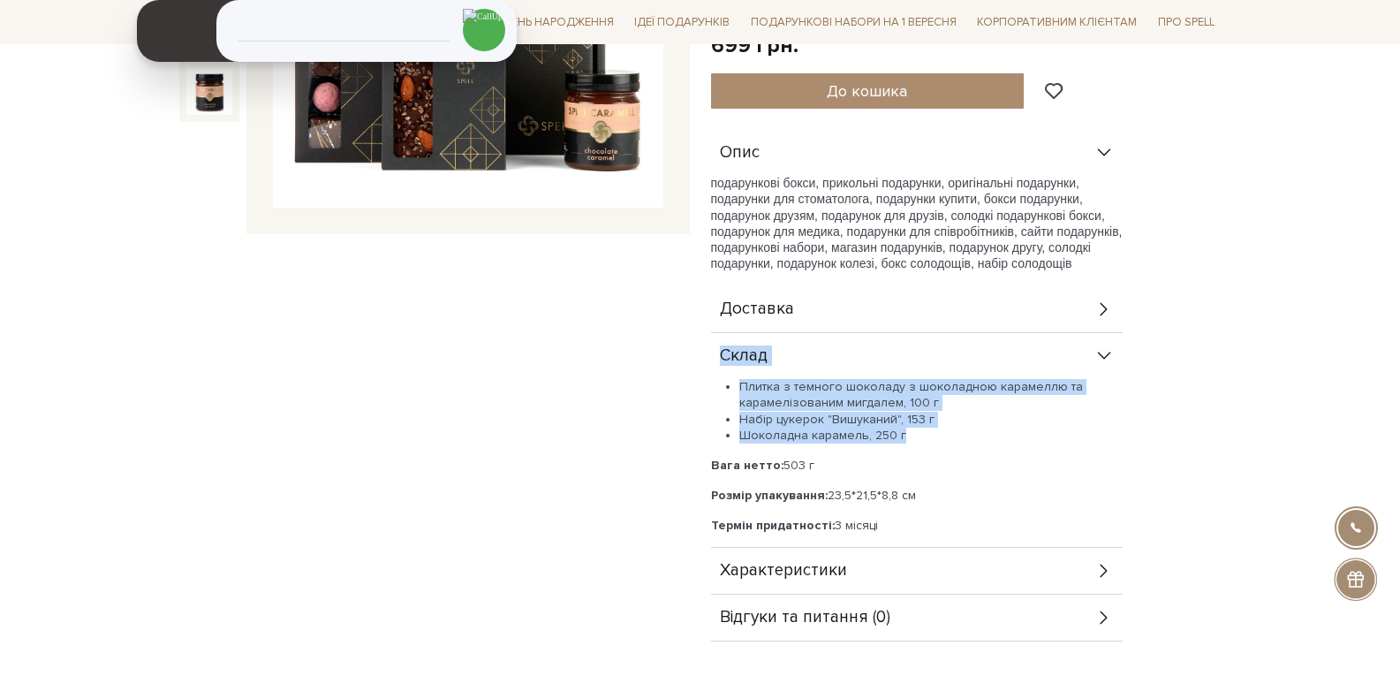
drag, startPoint x: 718, startPoint y: 333, endPoint x: 907, endPoint y: 422, distance: 209.1
click at [907, 422] on div "Склад Плитка з темного шоколаду з шоколадною карамеллю та карамелізованим мигда…" at bounding box center [917, 440] width 412 height 215
copy div "Склад Плитка з темного шоколаду з шоколадною карамеллю та карамелізованим мигда…"
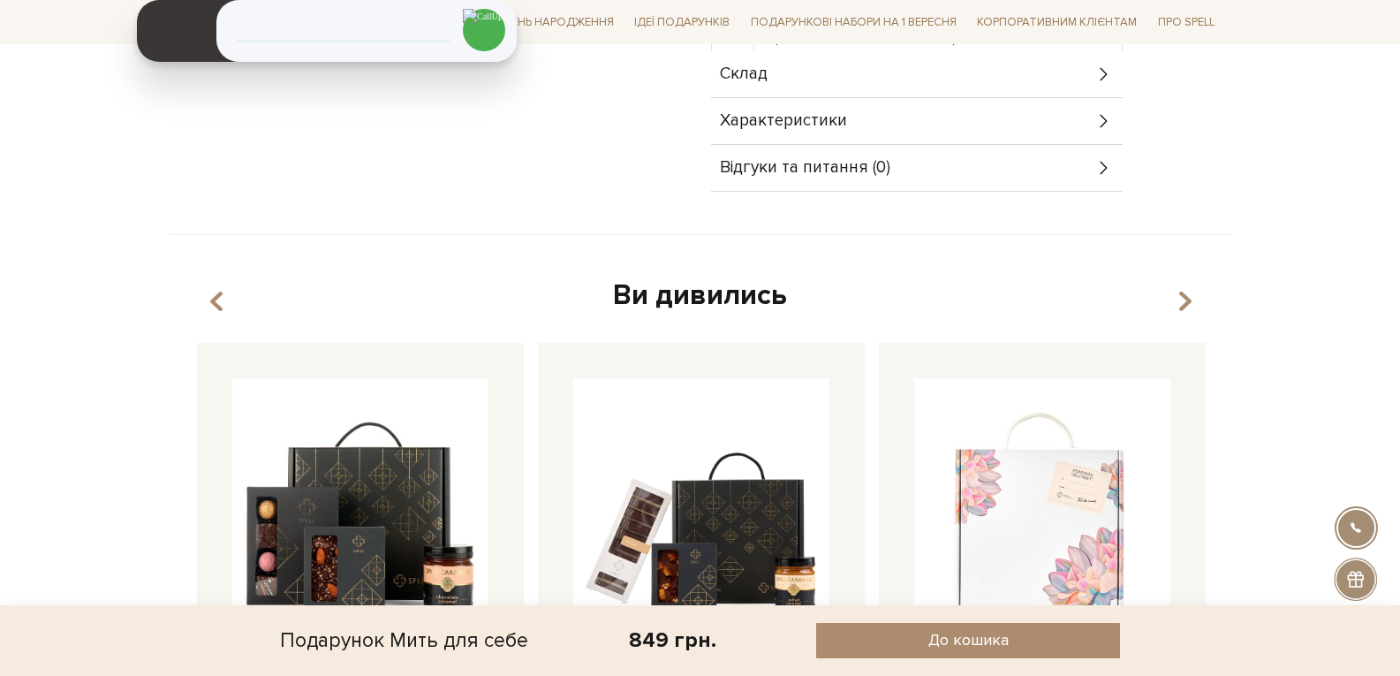
scroll to position [707, 0]
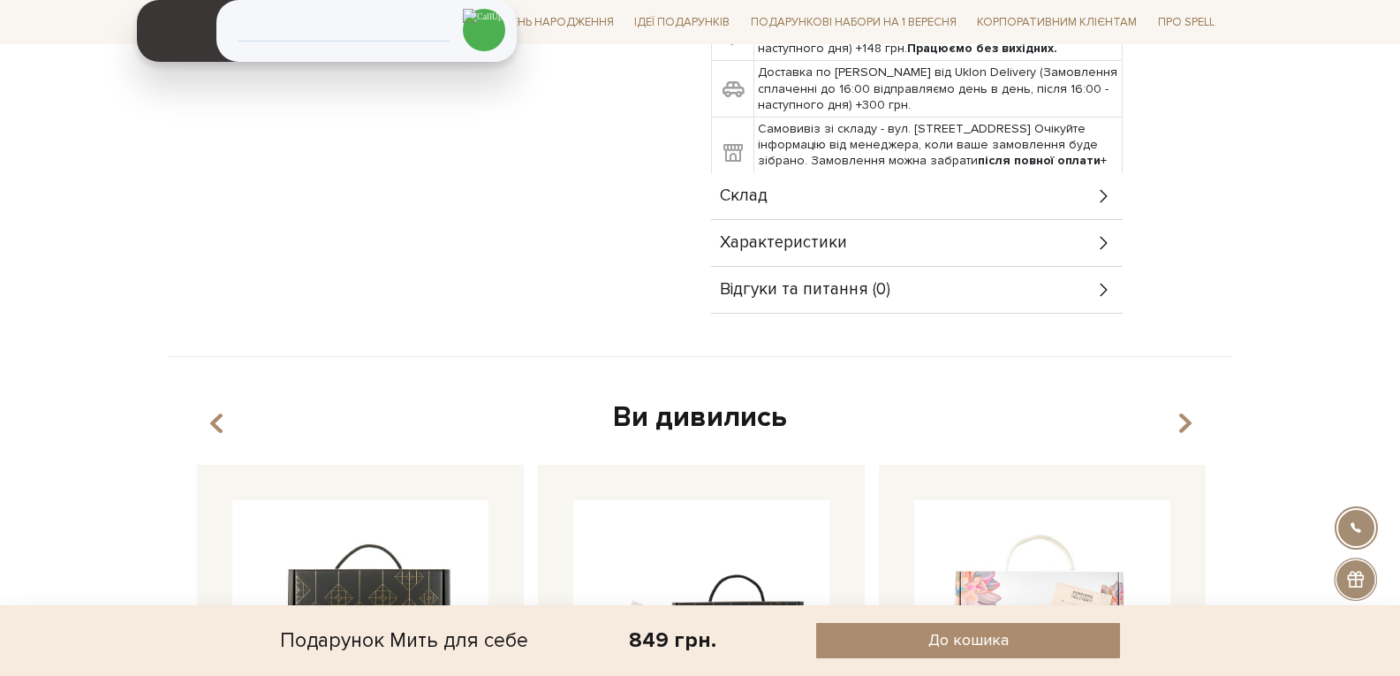
click at [770, 173] on div "Склад" at bounding box center [917, 196] width 412 height 46
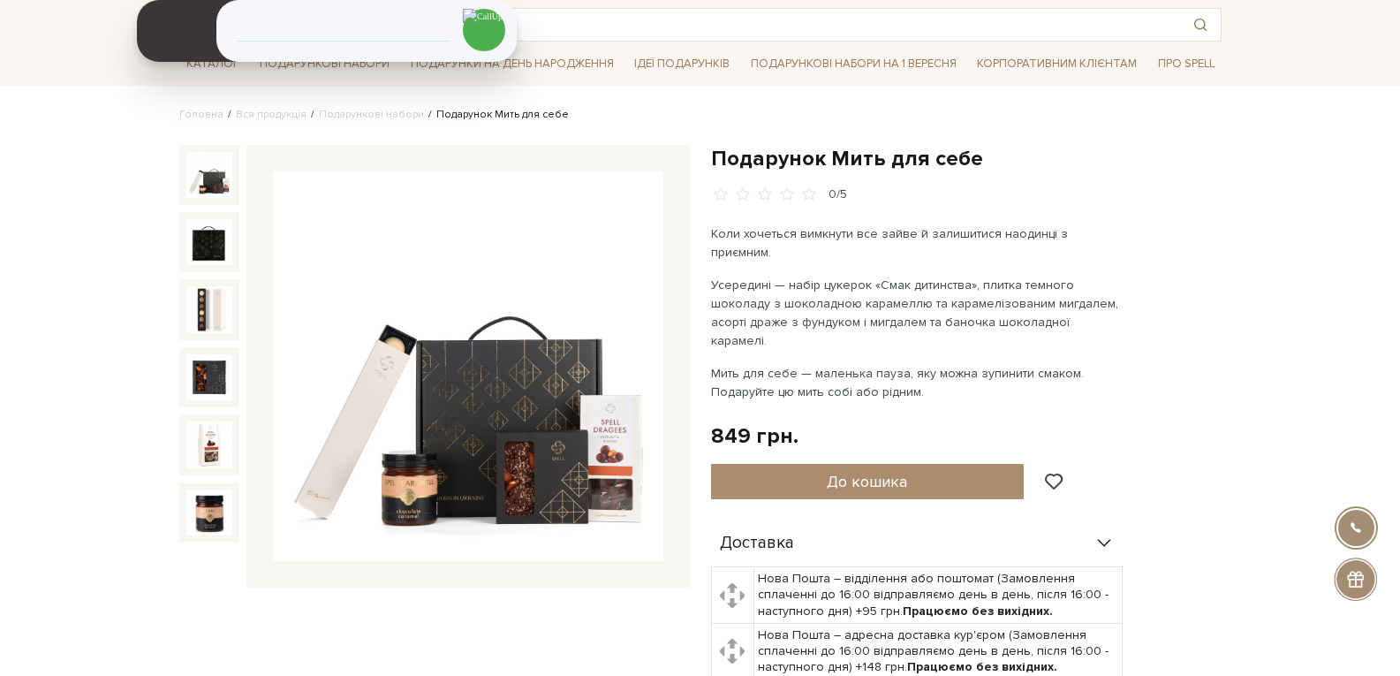
scroll to position [0, 0]
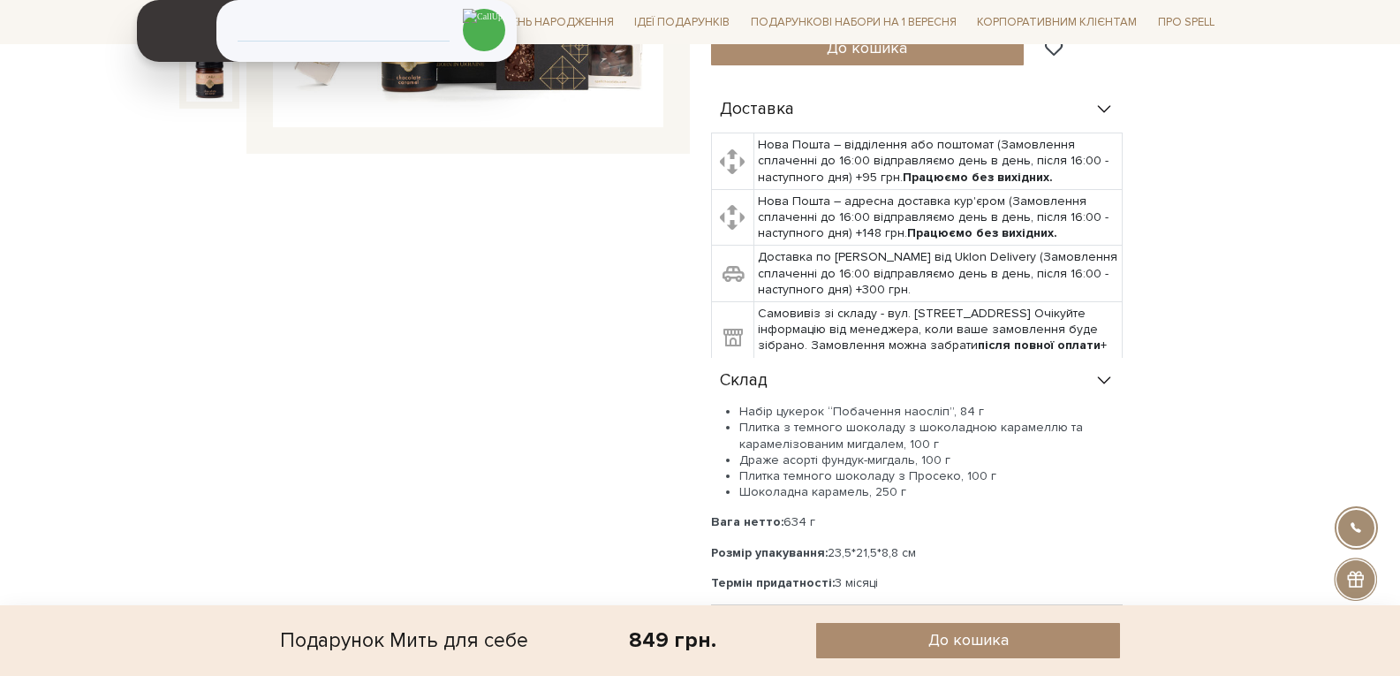
scroll to position [618, 0]
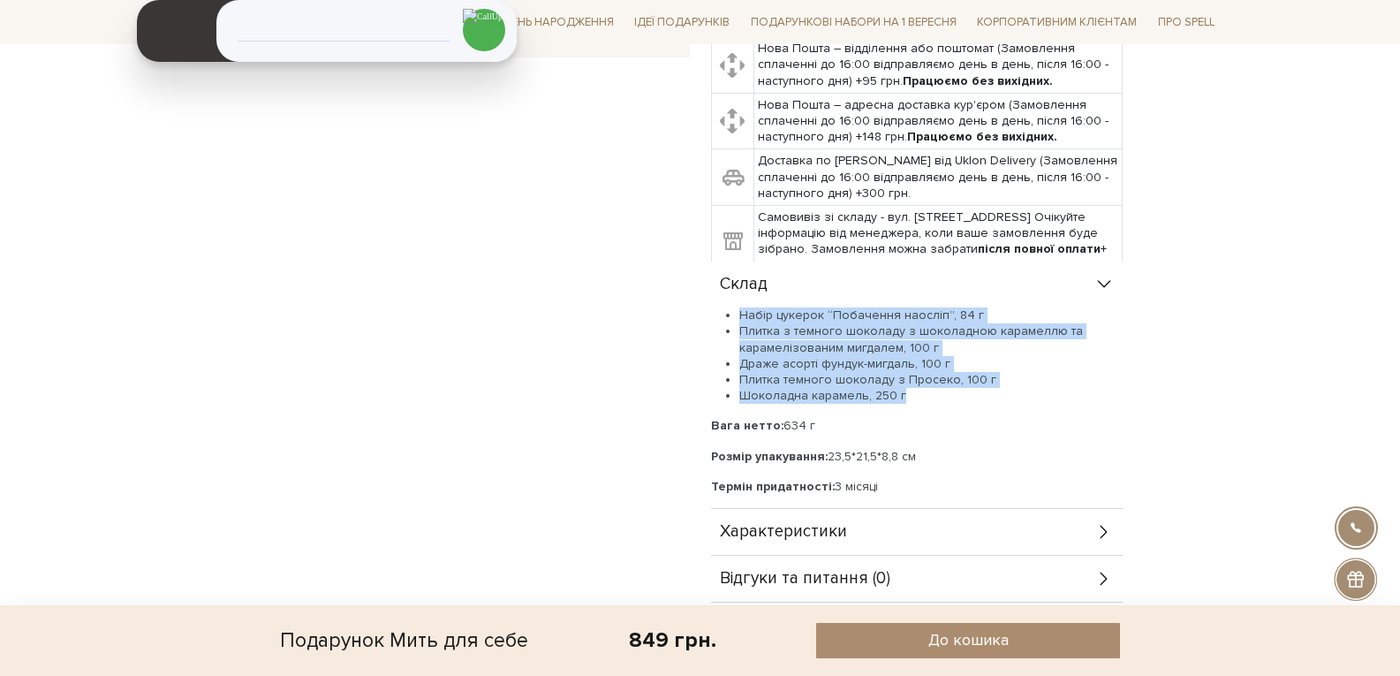
drag, startPoint x: 738, startPoint y: 271, endPoint x: 919, endPoint y: 360, distance: 201.5
click at [919, 360] on ul "Набір цукерок “Побачення наосліп”, 84 г Плитка з темного шоколаду з шоколадною …" at bounding box center [917, 355] width 412 height 96
copy ul "Набір цукерок “Побачення наосліп”, 84 г Плитка з темного шоколаду з шоколадною …"
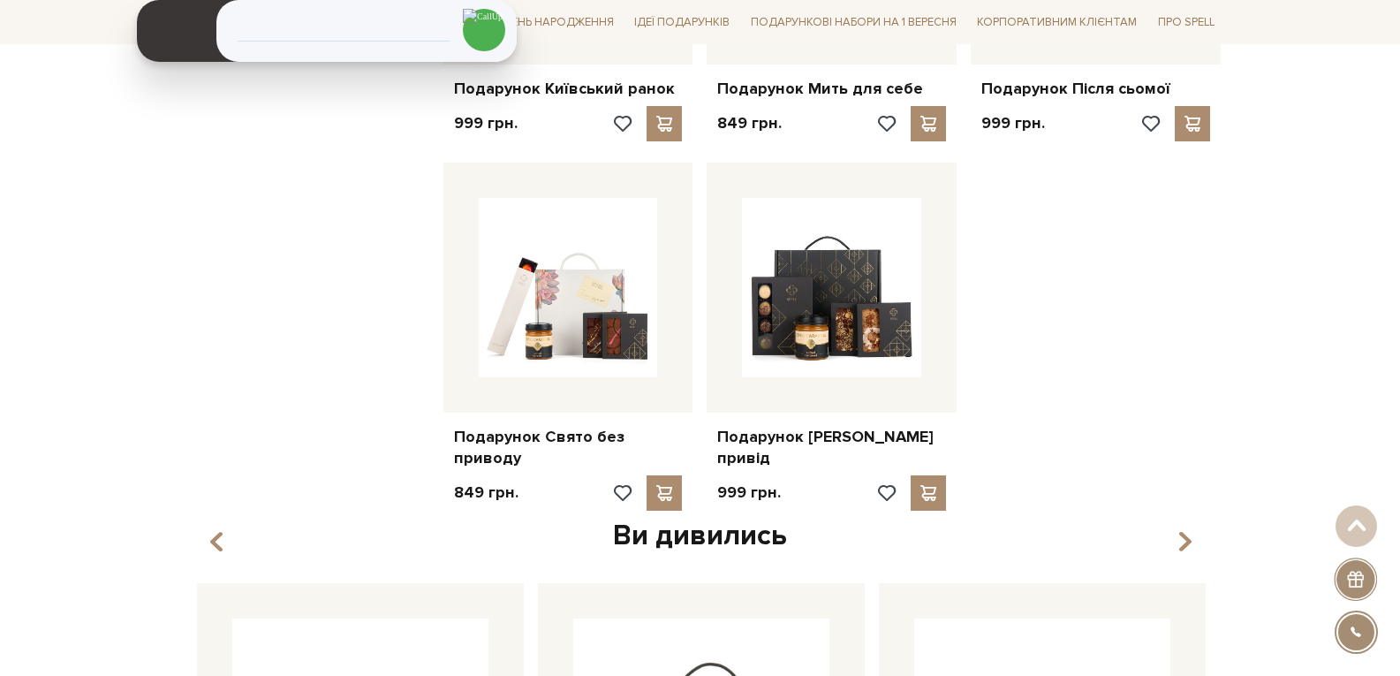
scroll to position [2032, 0]
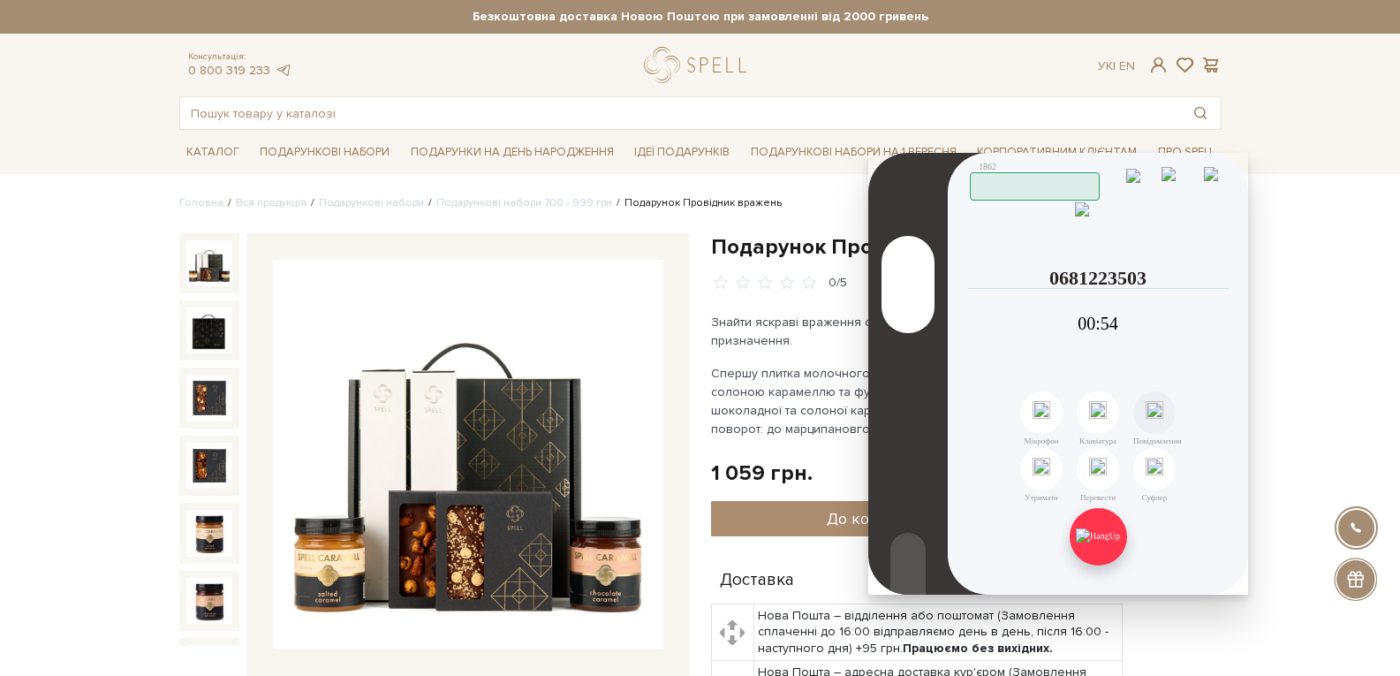
click at [1099, 544] on img at bounding box center [1098, 536] width 44 height 16
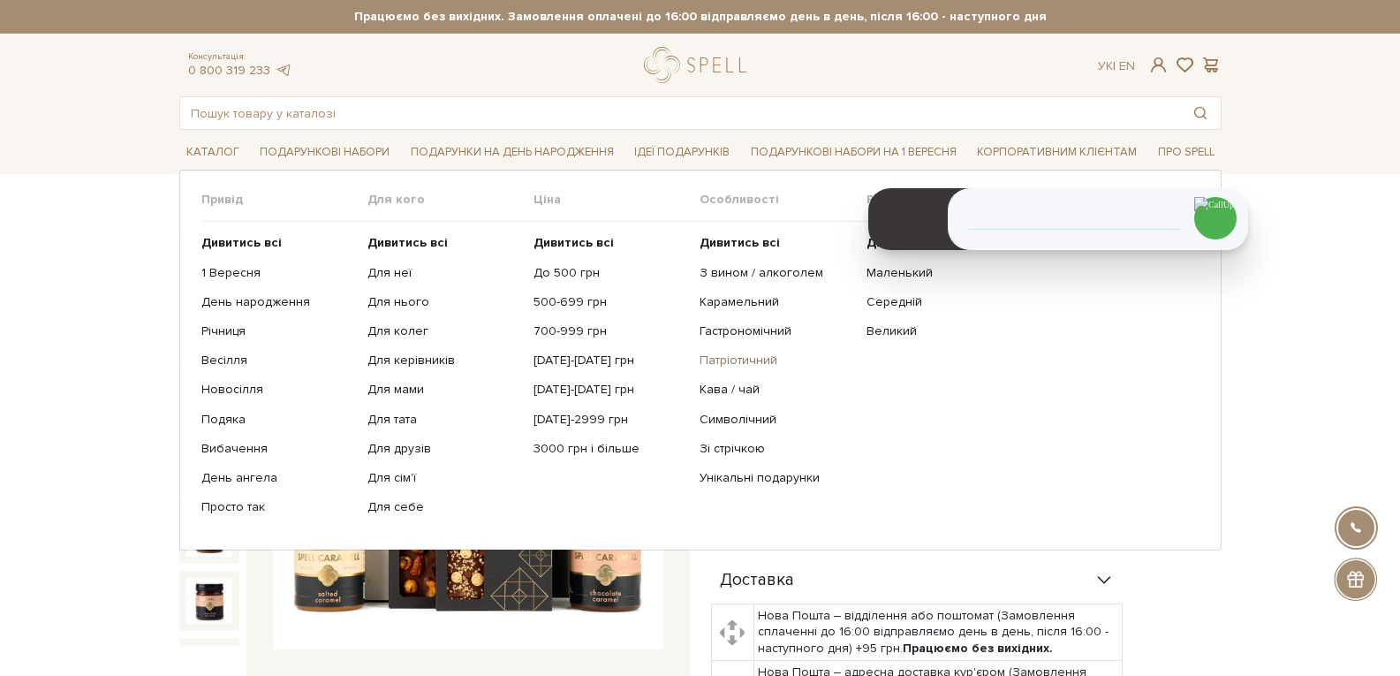
click at [753, 358] on link "Патріотичний" at bounding box center [776, 361] width 153 height 16
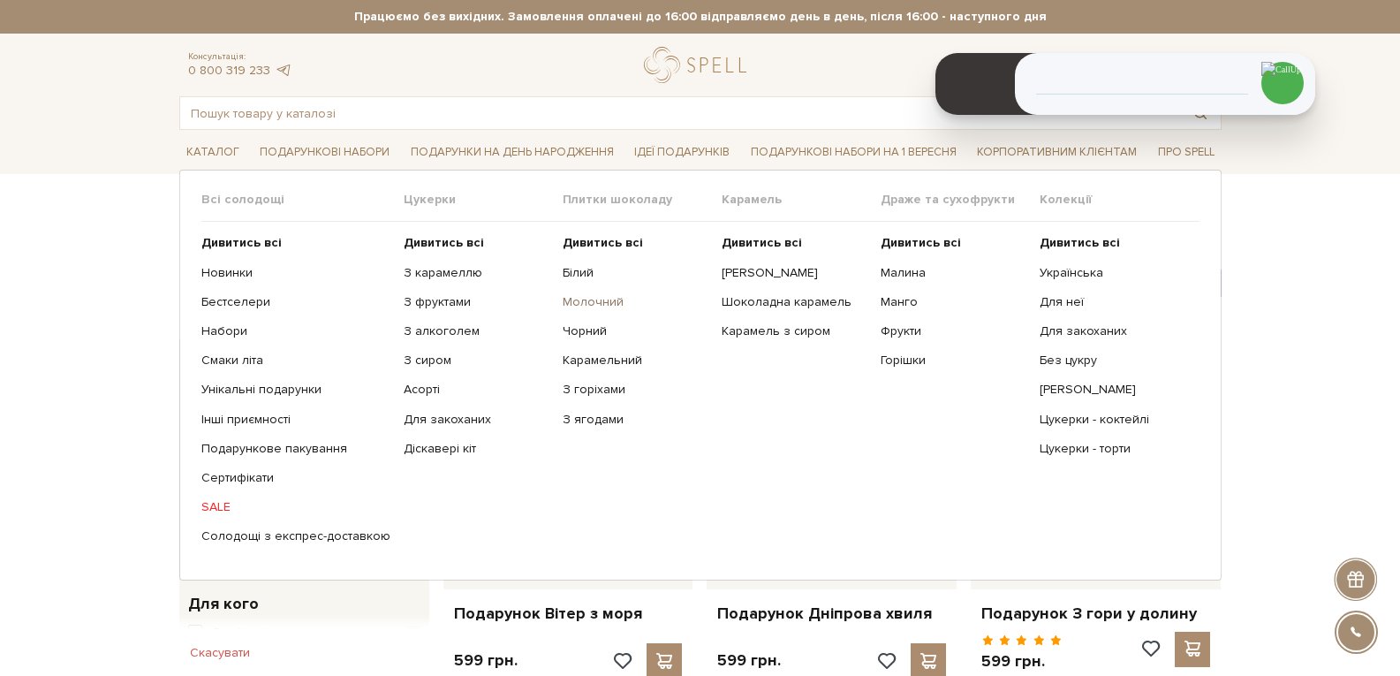
click at [570, 307] on link "Молочний" at bounding box center [636, 302] width 146 height 16
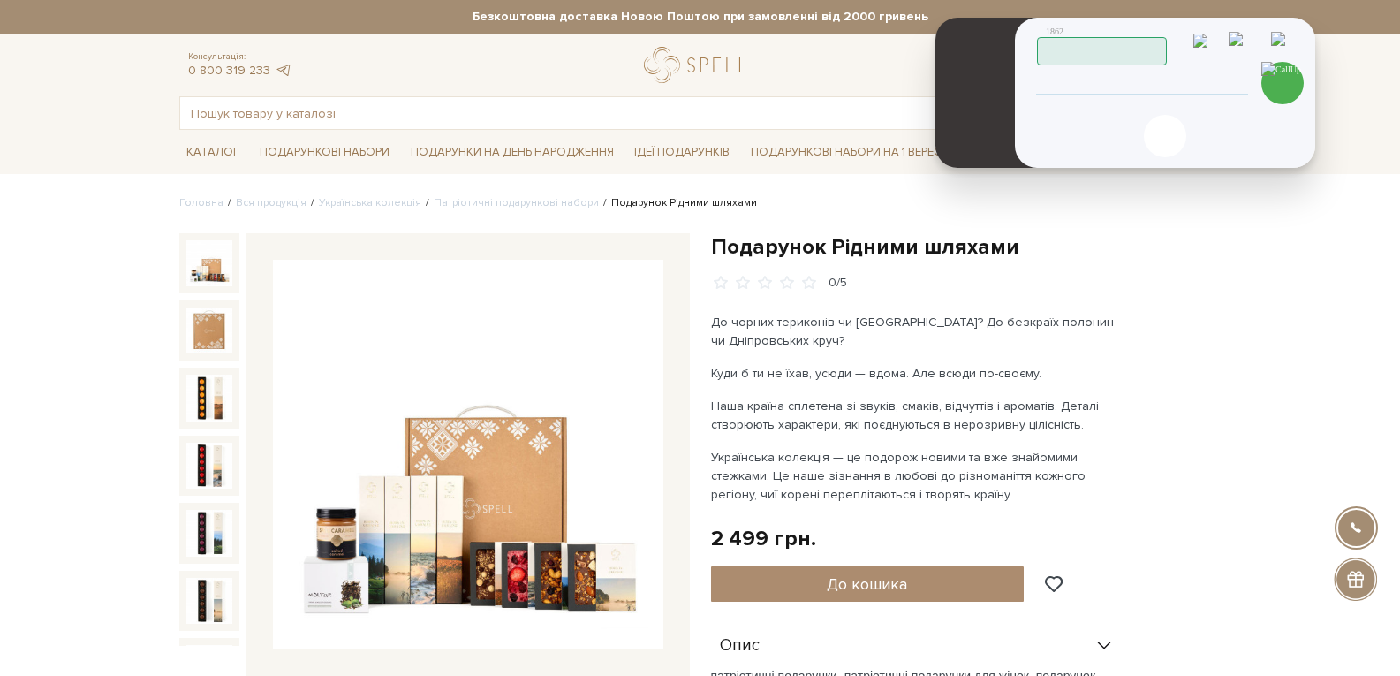
drag, startPoint x: 1169, startPoint y: 174, endPoint x: 1236, endPoint y: 39, distance: 150.9
click at [1236, 39] on header "1862 Працюю" at bounding box center [1166, 42] width 259 height 46
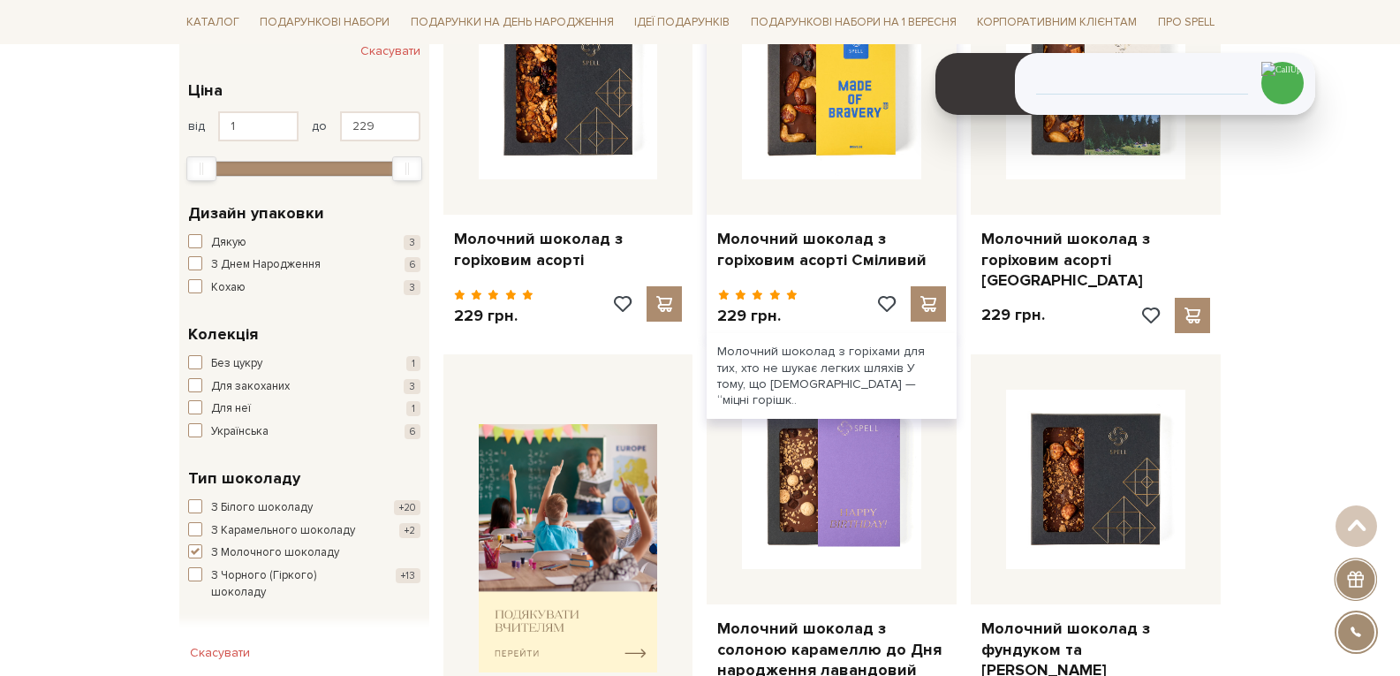
scroll to position [530, 0]
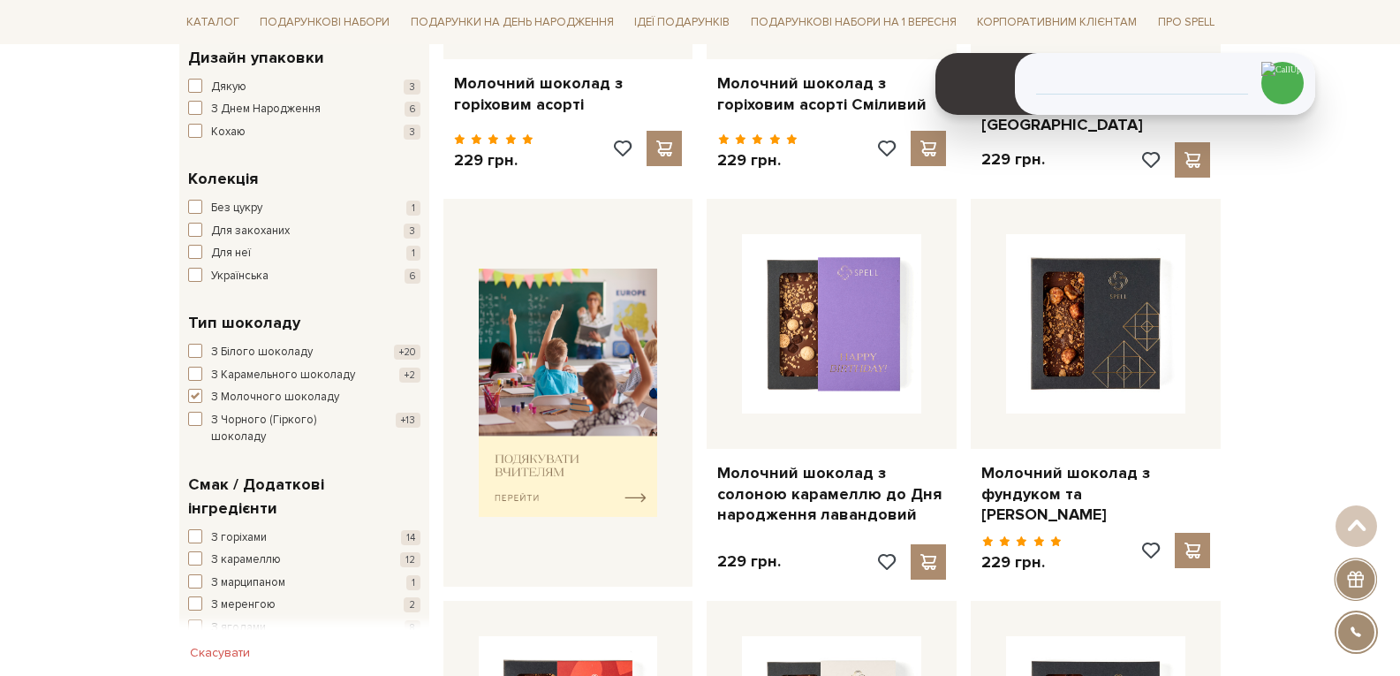
drag, startPoint x: 808, startPoint y: 286, endPoint x: 1309, endPoint y: 318, distance: 502.0
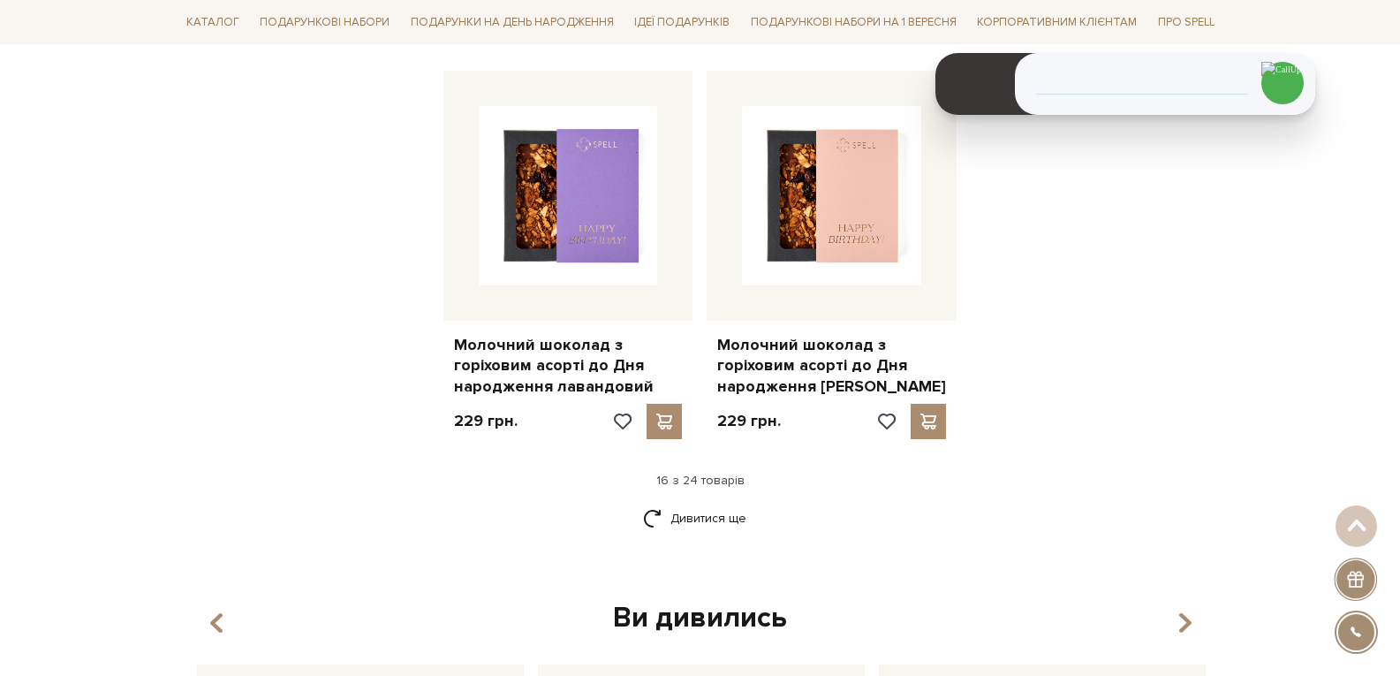
scroll to position [2474, 0]
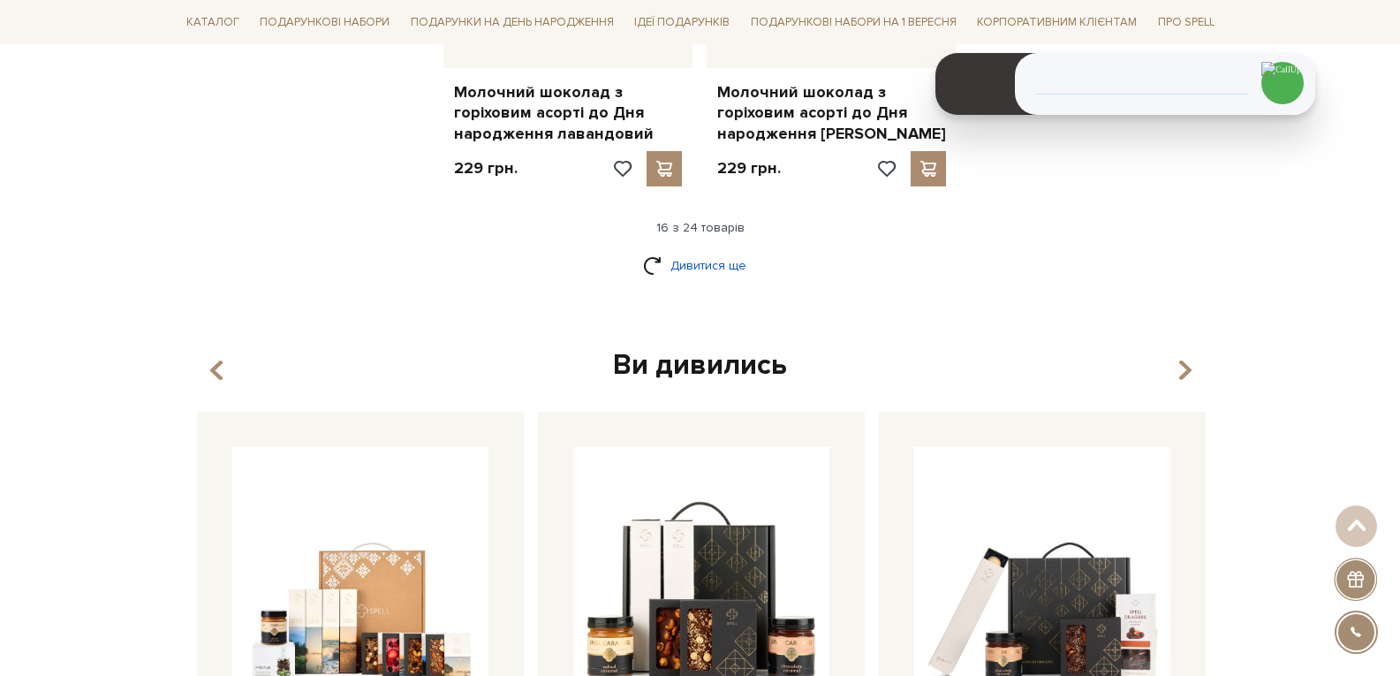
click at [716, 255] on link "Дивитися ще" at bounding box center [700, 265] width 115 height 31
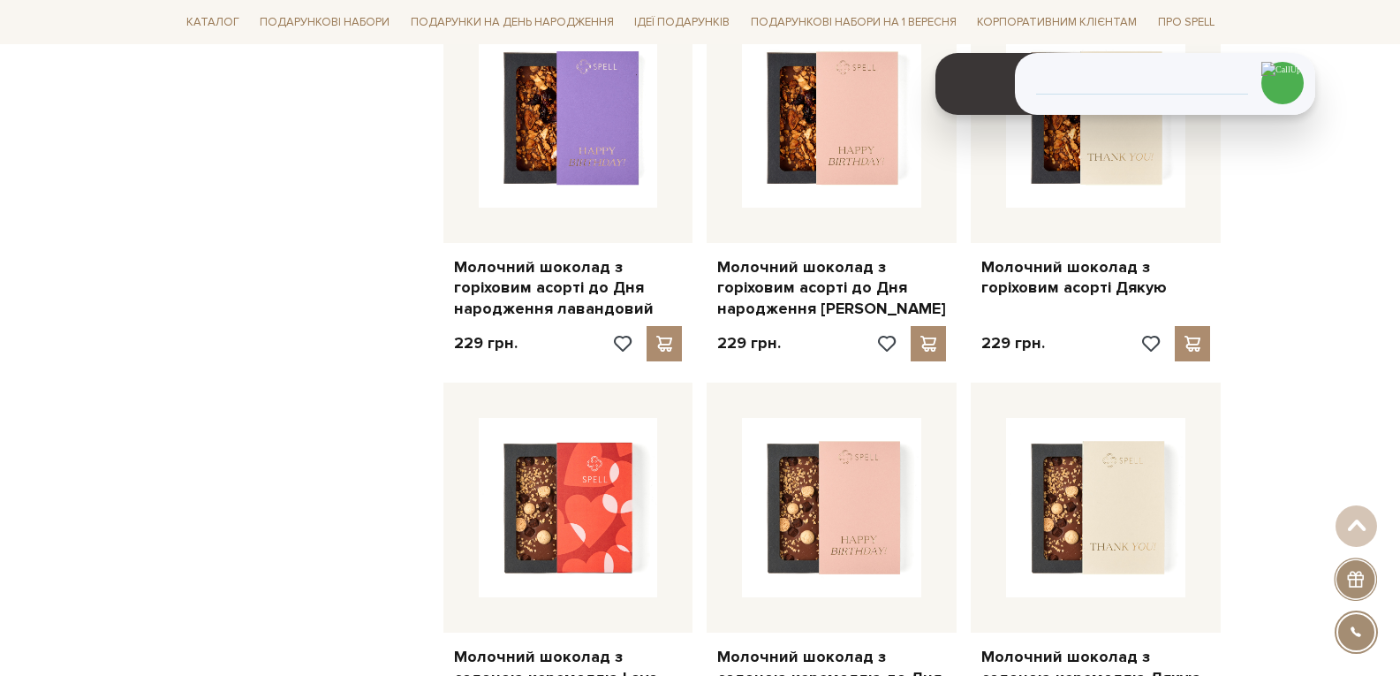
scroll to position [2297, 0]
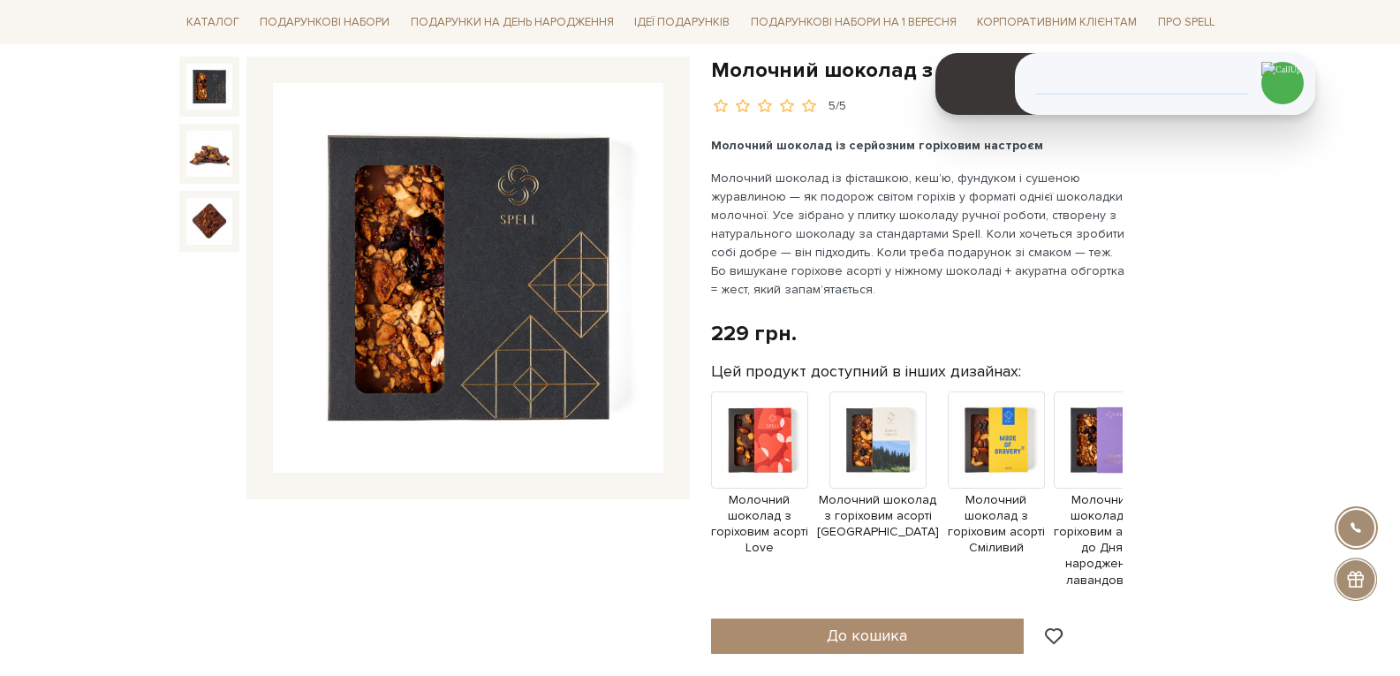
scroll to position [177, 0]
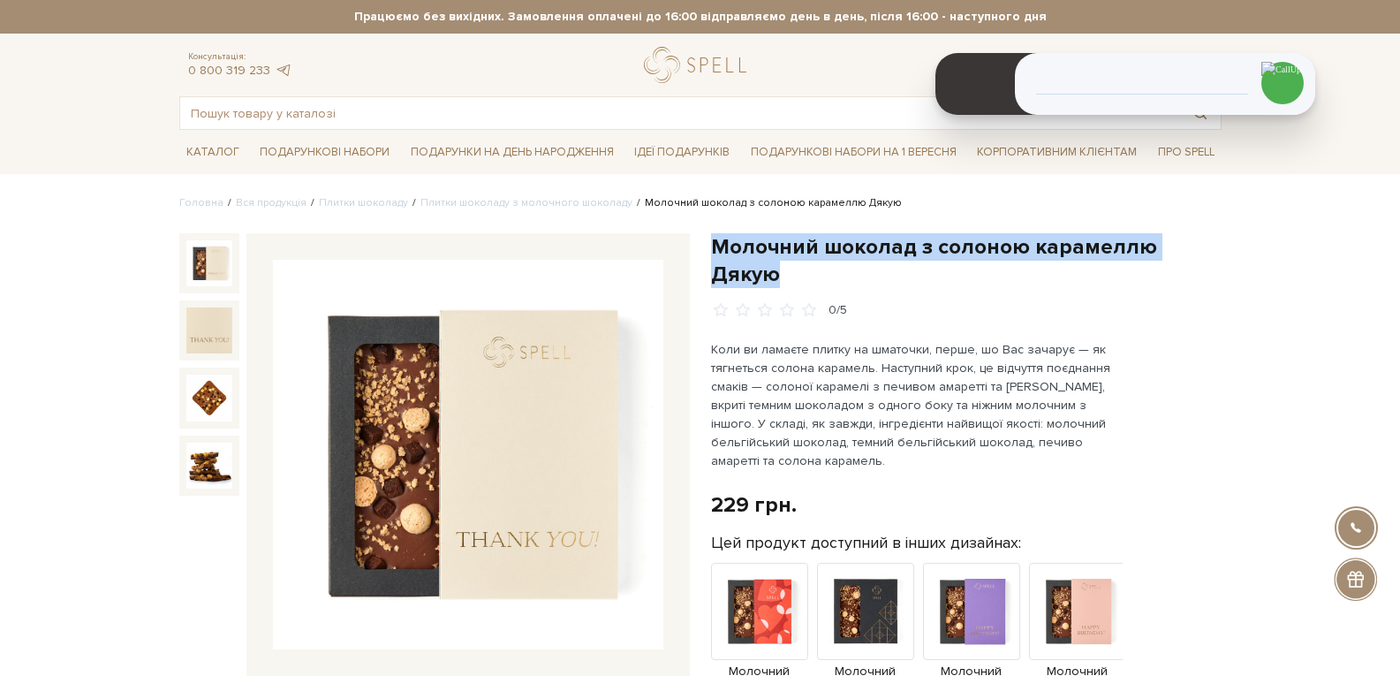
drag, startPoint x: 1220, startPoint y: 245, endPoint x: 716, endPoint y: 256, distance: 504.6
click at [716, 256] on h1 "Молочний шоколад з солоною карамеллю Дякую" at bounding box center [966, 260] width 511 height 55
copy h1 "Молочний шоколад з солоною карамеллю Дякую"
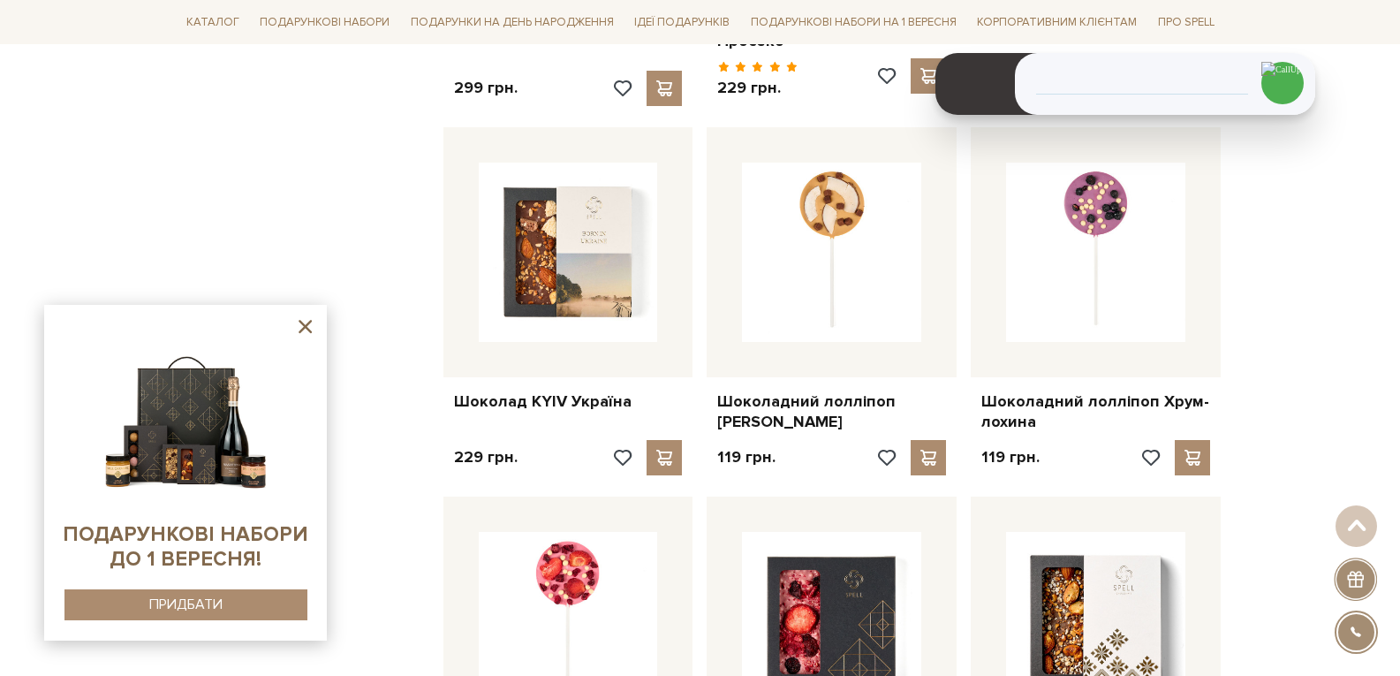
scroll to position [3092, 0]
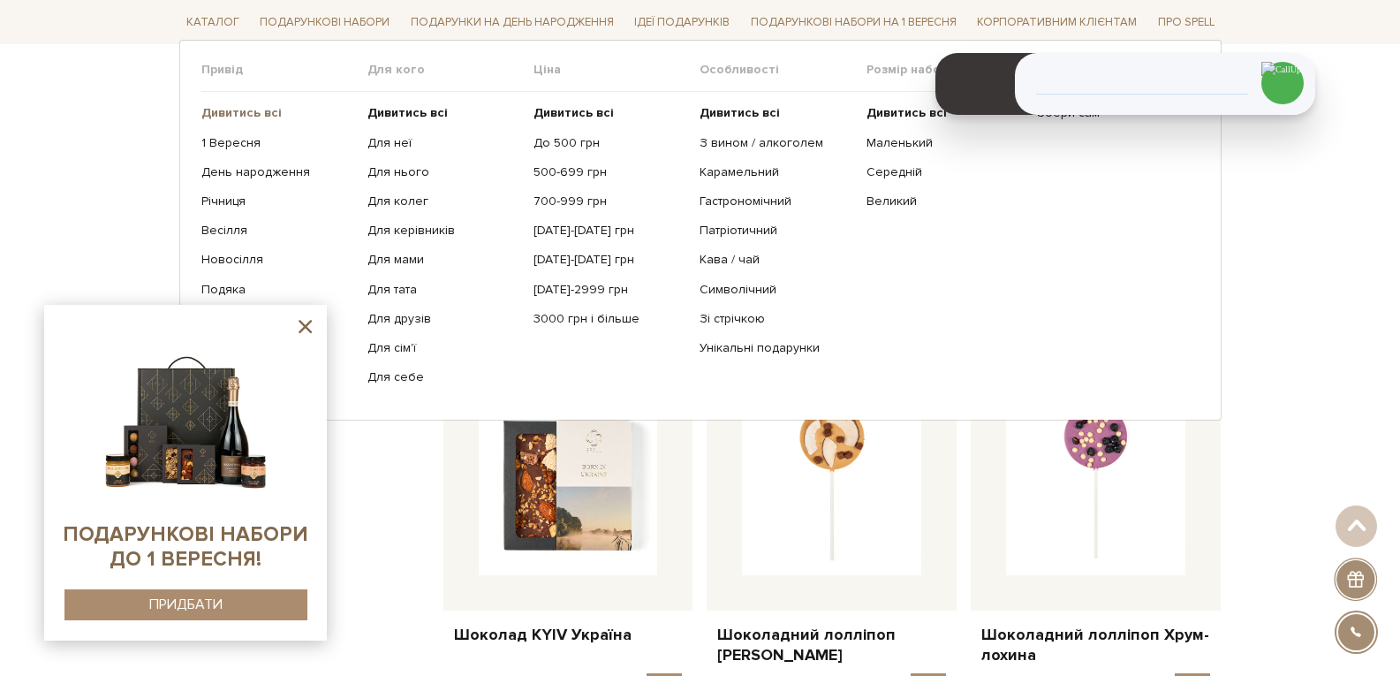
click at [267, 111] on b "Дивитись всі" at bounding box center [241, 112] width 80 height 15
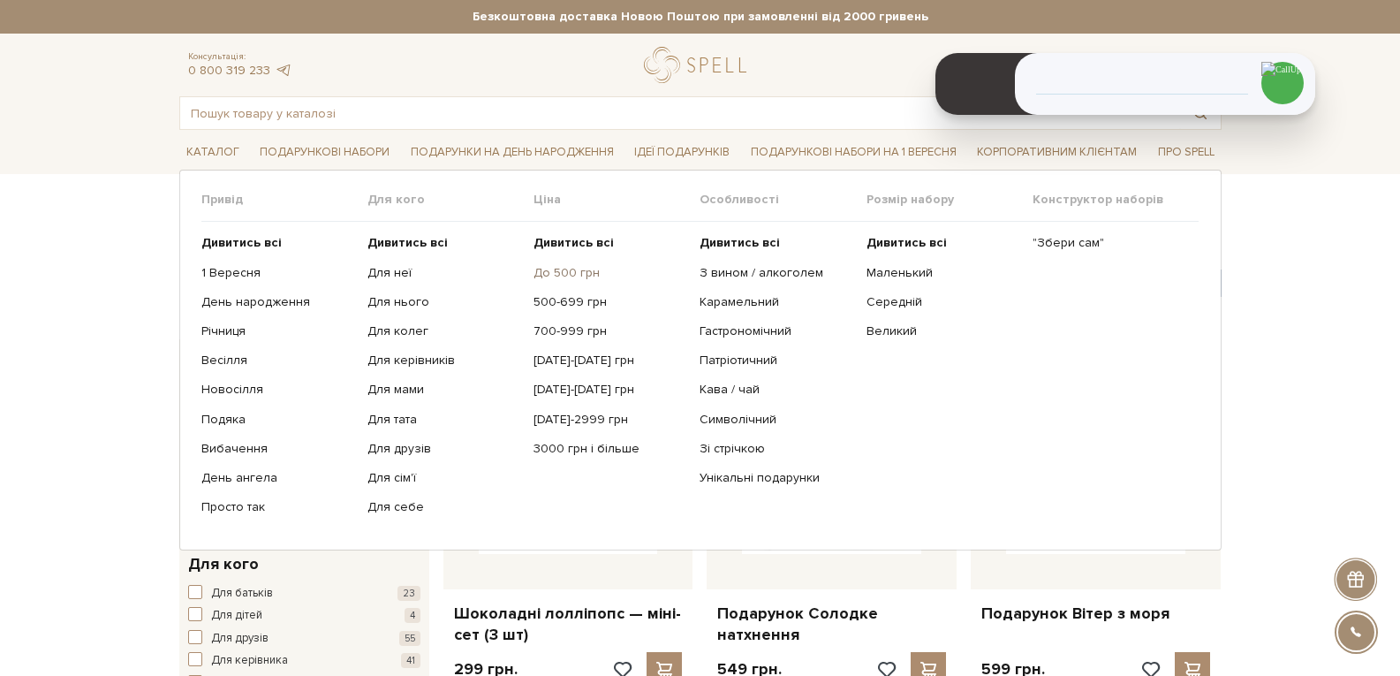
click at [559, 273] on link "До 500 грн" at bounding box center [610, 273] width 153 height 16
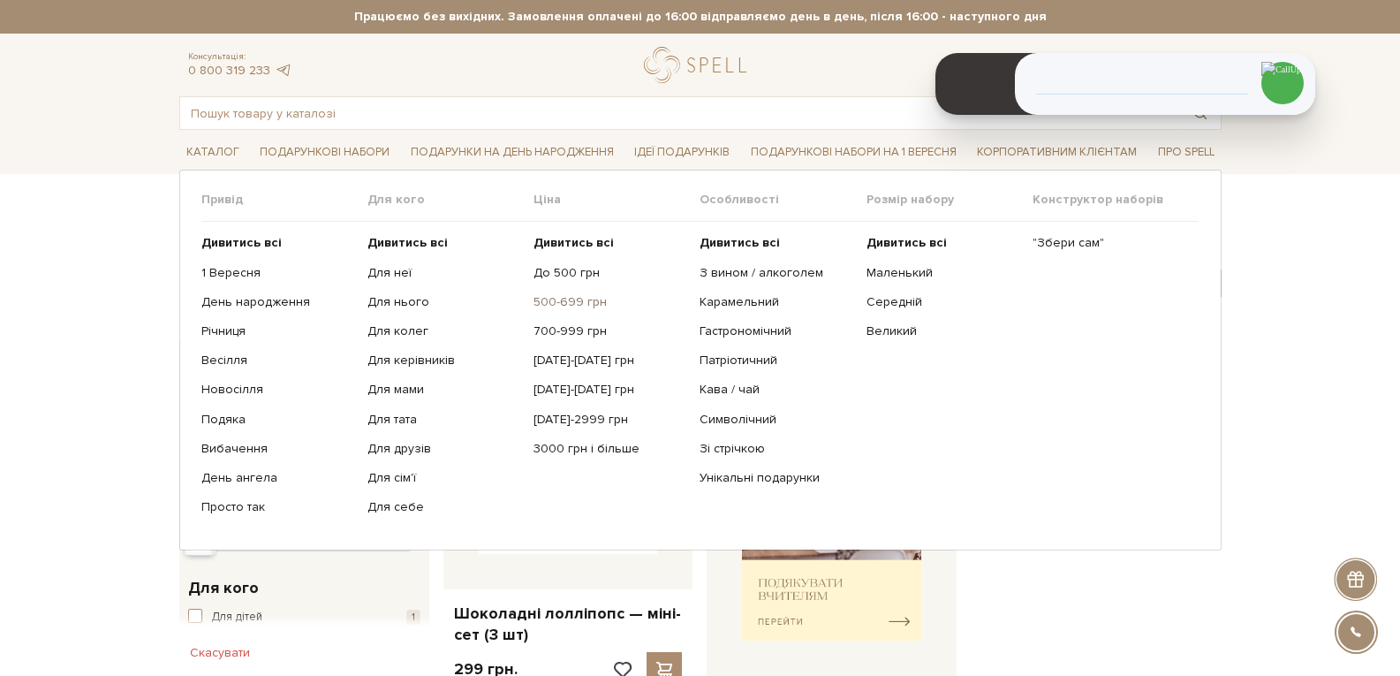
click at [536, 294] on link "500-699 грн" at bounding box center [610, 302] width 153 height 16
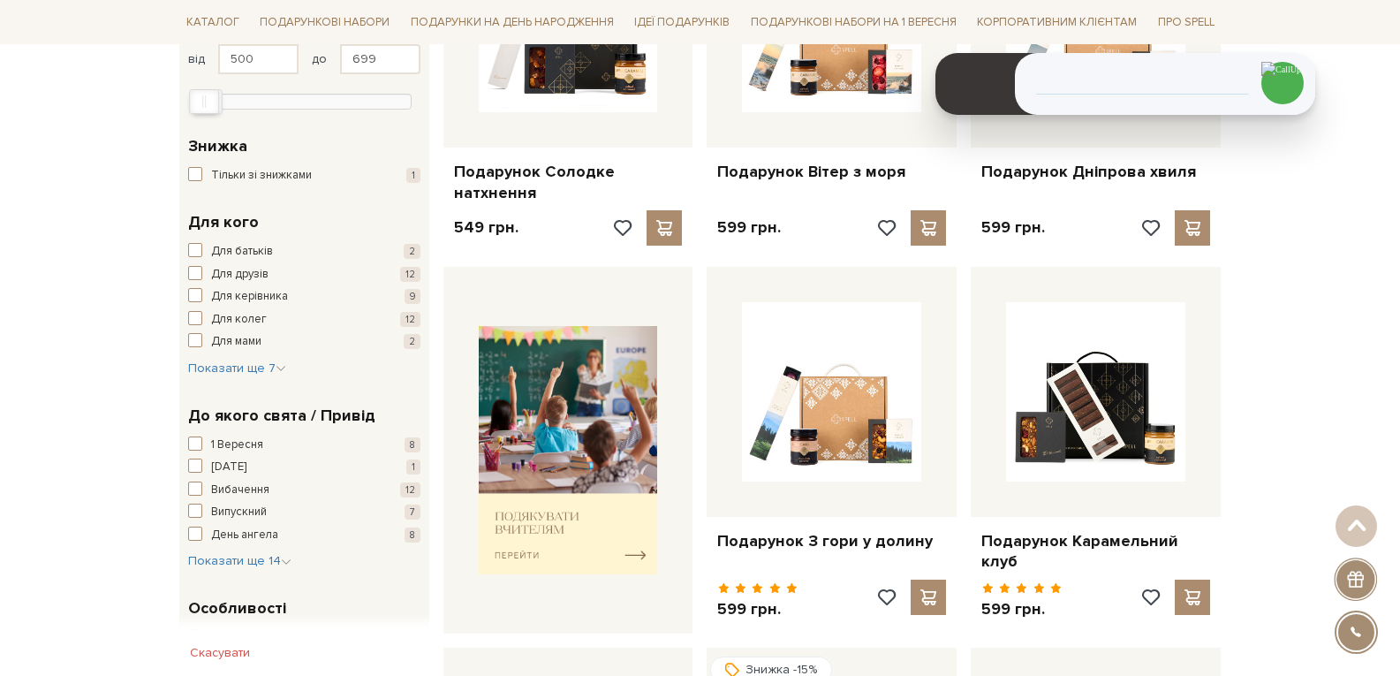
scroll to position [618, 0]
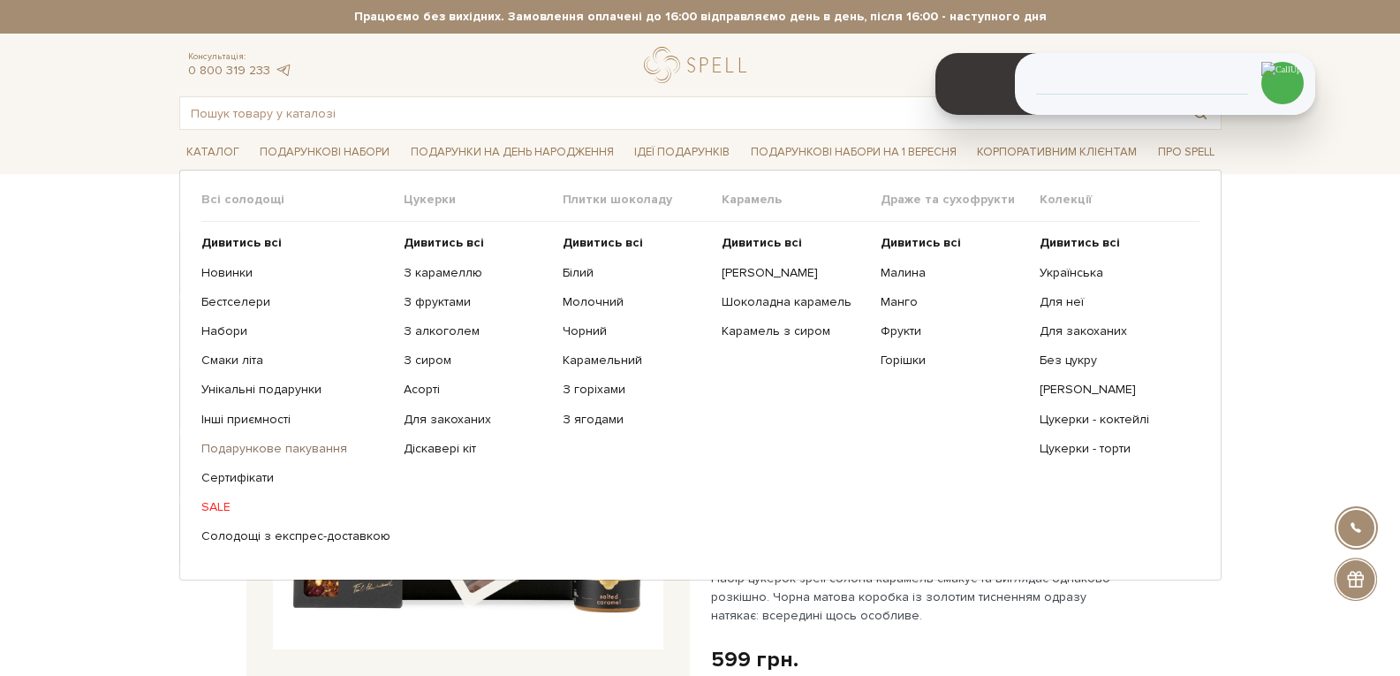
click at [275, 445] on link "Подарункове пакування" at bounding box center [295, 449] width 189 height 16
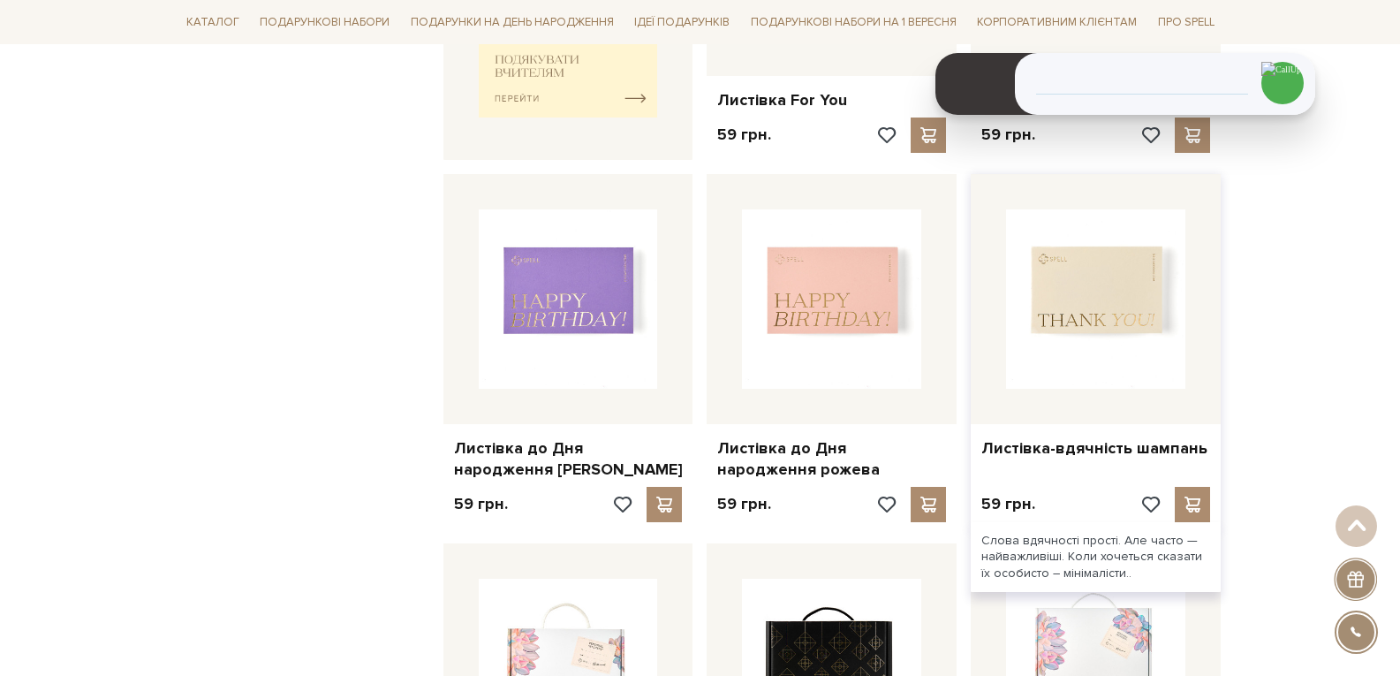
scroll to position [884, 0]
click at [1078, 321] on img at bounding box center [1095, 298] width 179 height 179
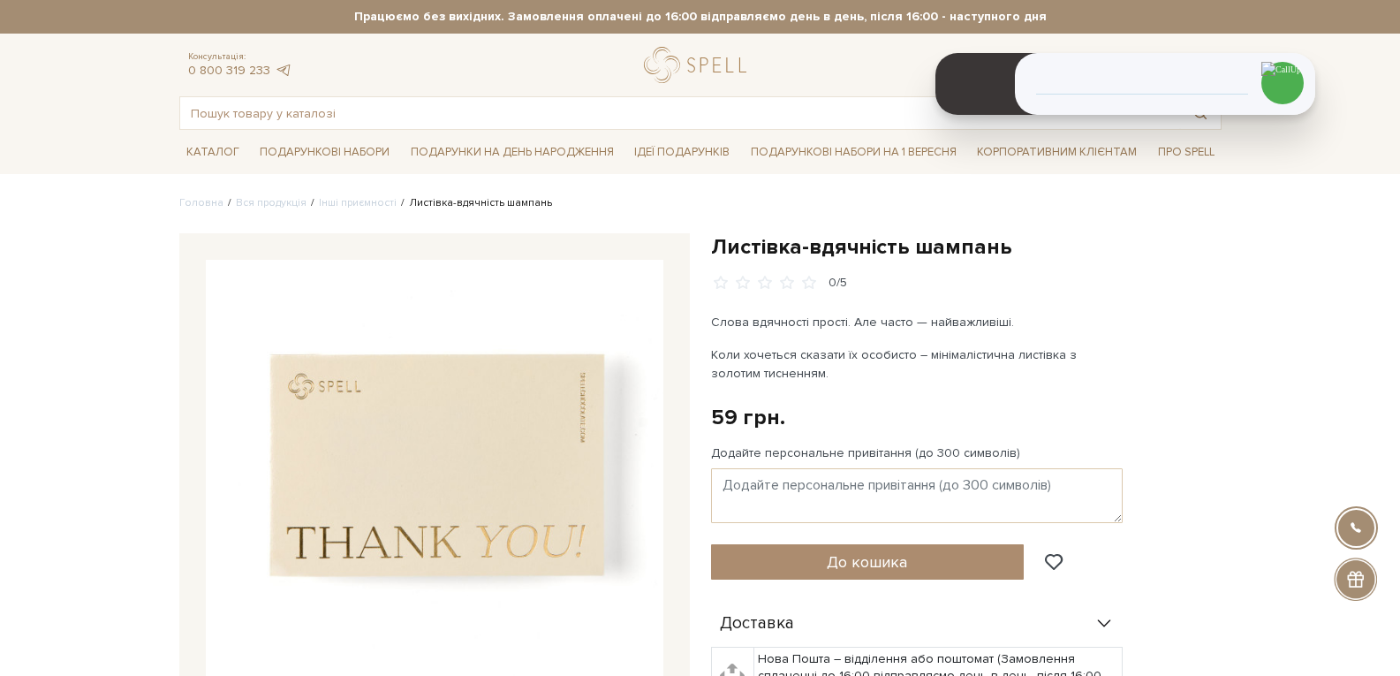
scroll to position [88, 0]
